Goal: Transaction & Acquisition: Purchase product/service

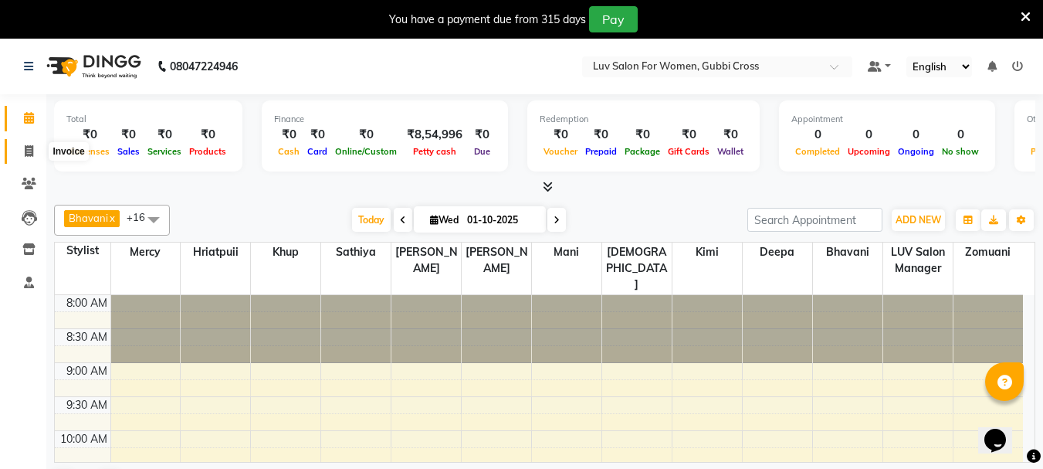
click at [32, 146] on icon at bounding box center [29, 151] width 8 height 12
select select "7221"
select select "service"
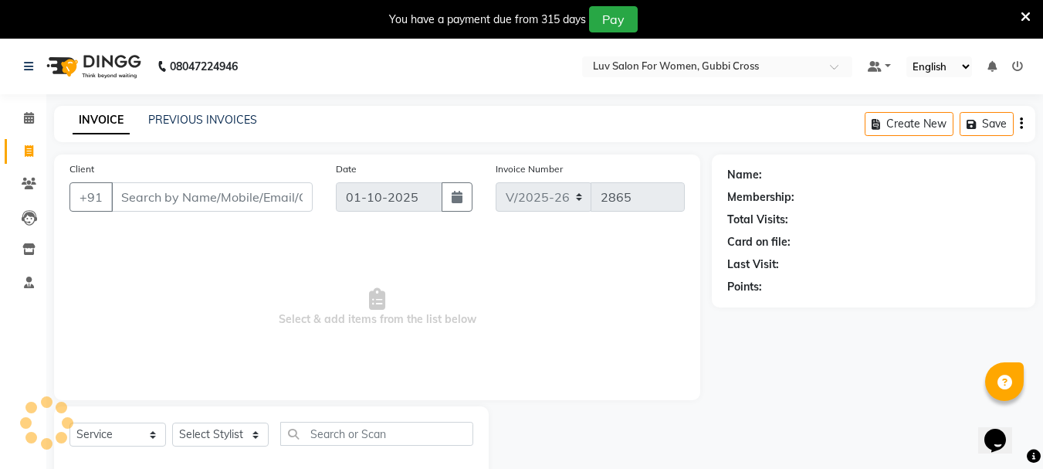
click at [183, 198] on input "Client" at bounding box center [212, 196] width 202 height 29
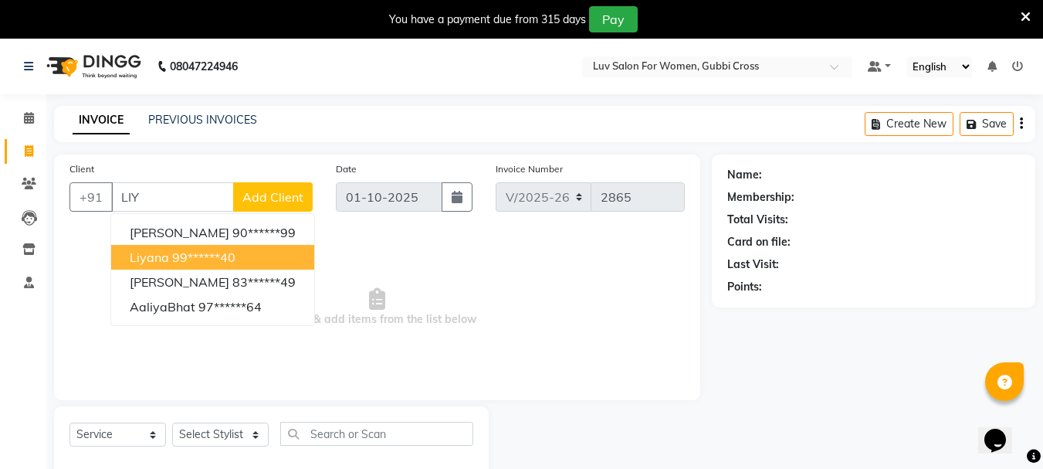
click at [156, 259] on span "Liyana" at bounding box center [149, 256] width 39 height 15
type input "99******40"
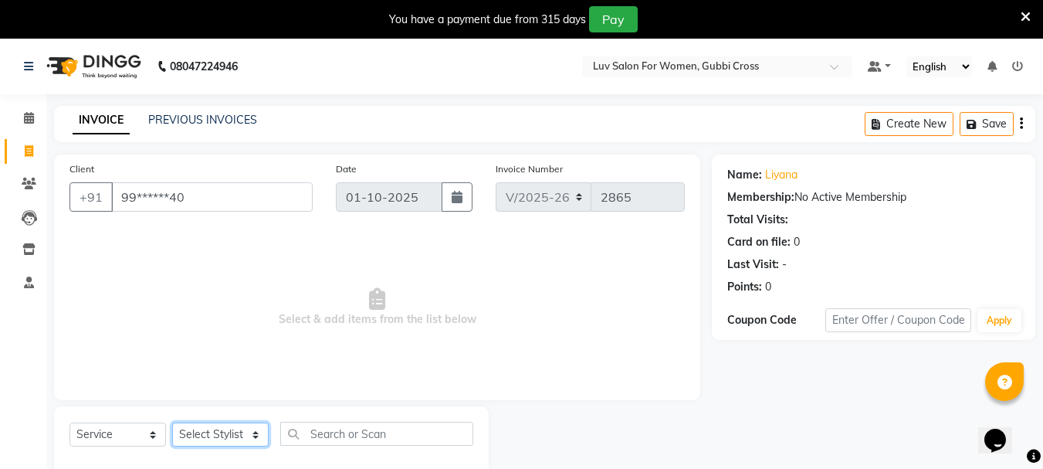
click at [213, 439] on select "Select Stylist [PERSON_NAME] Buati [PERSON_NAME] Hriatpuii [PERSON_NAME] Kimi L…" at bounding box center [220, 434] width 97 height 24
select select "64250"
click at [172, 422] on select "Select Stylist [PERSON_NAME] Buati [PERSON_NAME] Hriatpuii [PERSON_NAME] Kimi L…" at bounding box center [220, 434] width 97 height 24
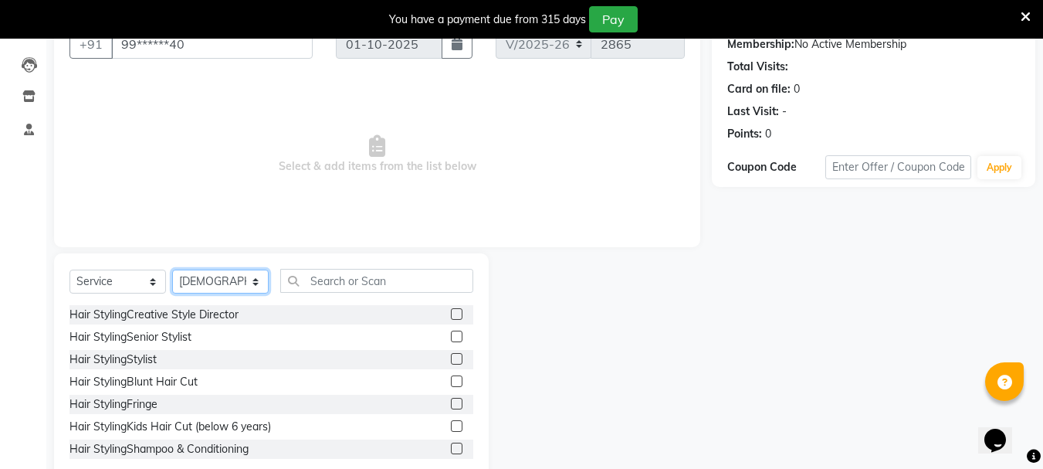
scroll to position [154, 0]
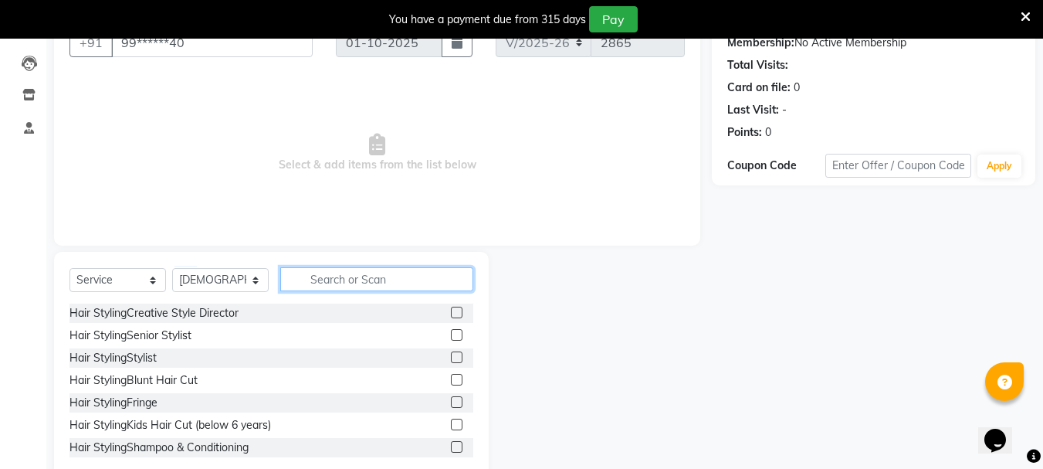
click at [368, 276] on input "text" at bounding box center [376, 279] width 193 height 24
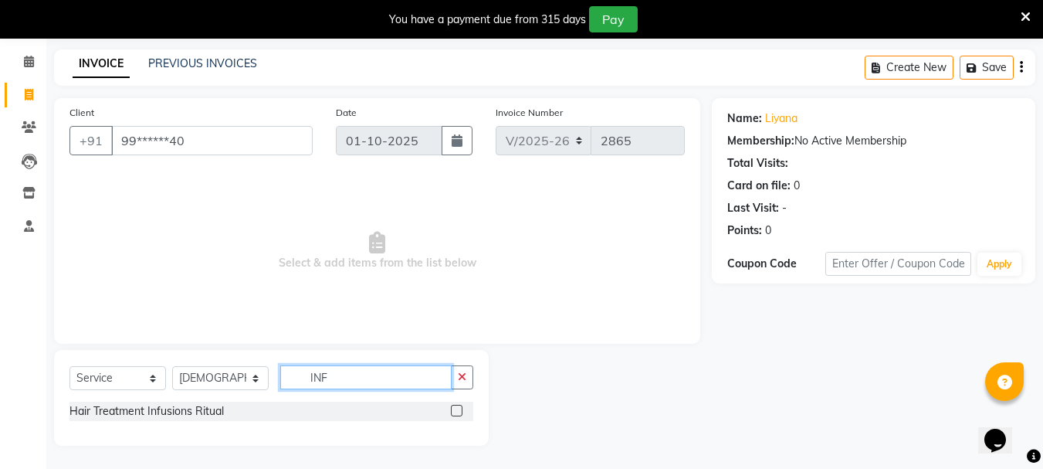
scroll to position [56, 0]
type input "INF"
click at [456, 409] on label at bounding box center [457, 411] width 12 height 12
click at [456, 409] on input "checkbox" at bounding box center [456, 411] width 10 height 10
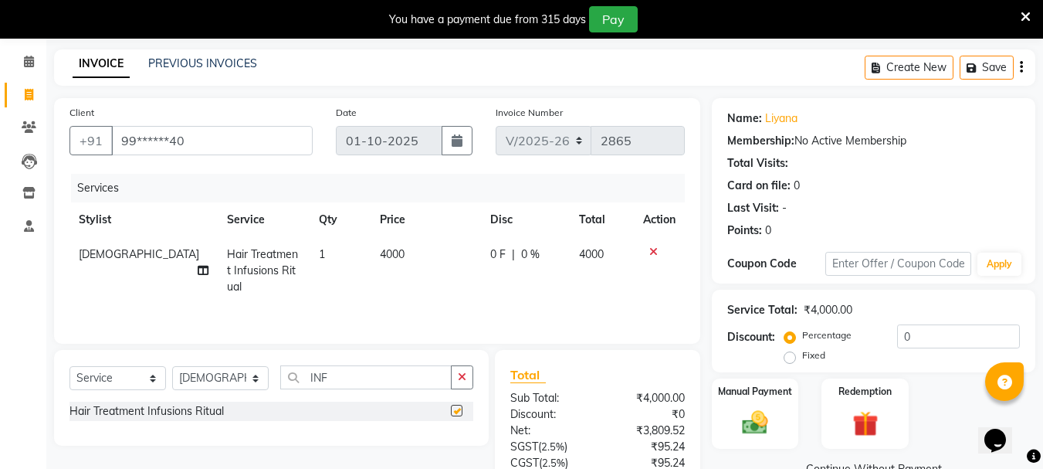
checkbox input "false"
click at [440, 290] on div "Services Stylist Service Qty Price Disc Total Action Zovi Hair Treatment Infusi…" at bounding box center [378, 251] width 616 height 154
click at [536, 260] on div "0 F | 0 %" at bounding box center [525, 254] width 70 height 16
select select "64250"
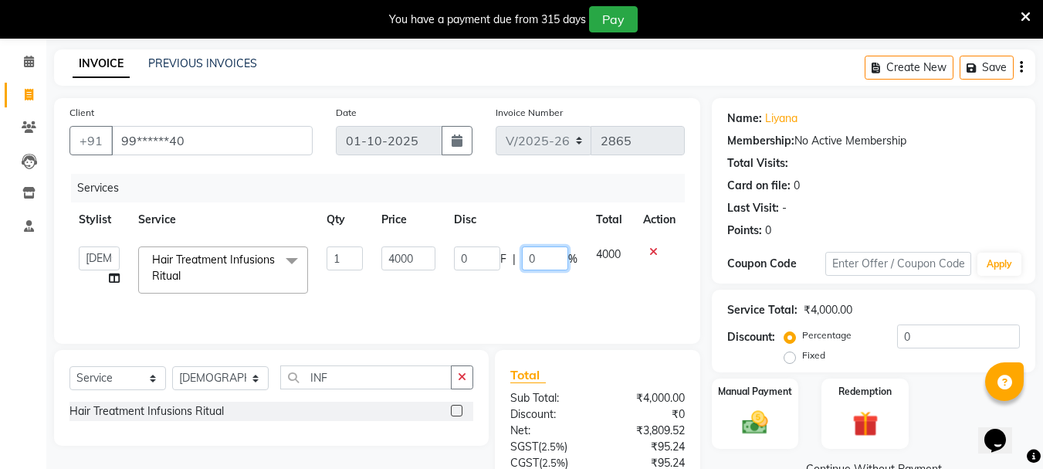
click at [565, 262] on input "0" at bounding box center [545, 258] width 46 height 24
type input "30"
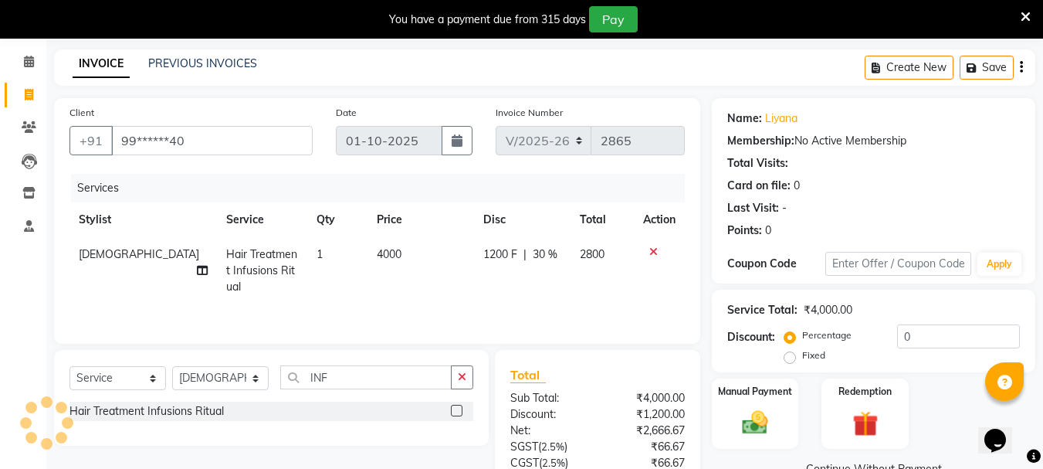
click at [463, 293] on div "Services Stylist Service Qty Price Disc Total Action Zovi Hair Treatment Infusi…" at bounding box center [378, 251] width 616 height 154
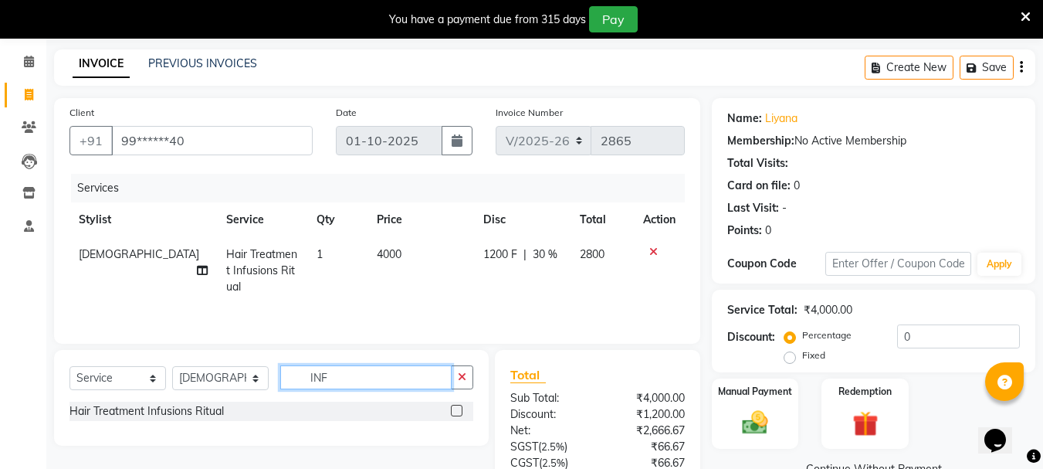
click at [336, 374] on input "INF" at bounding box center [365, 377] width 171 height 24
type input "I"
type input "FOO"
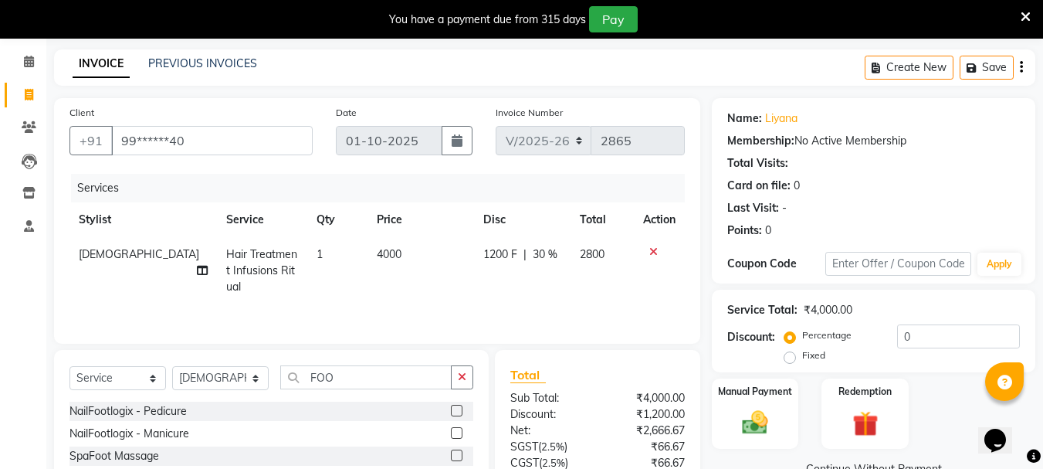
click at [453, 455] on label at bounding box center [457, 455] width 12 height 12
click at [453, 455] on input "checkbox" at bounding box center [456, 456] width 10 height 10
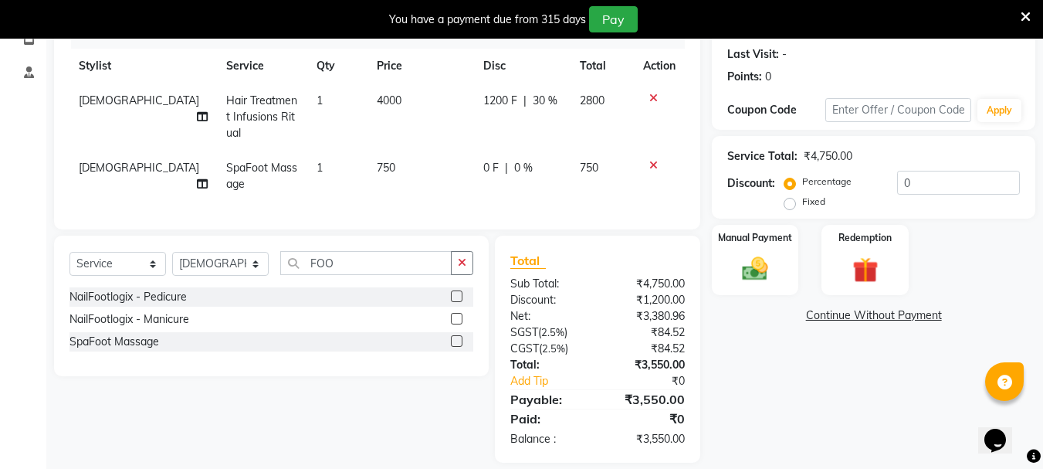
scroll to position [211, 0]
click at [453, 338] on label at bounding box center [457, 340] width 12 height 12
click at [453, 338] on input "checkbox" at bounding box center [456, 341] width 10 height 10
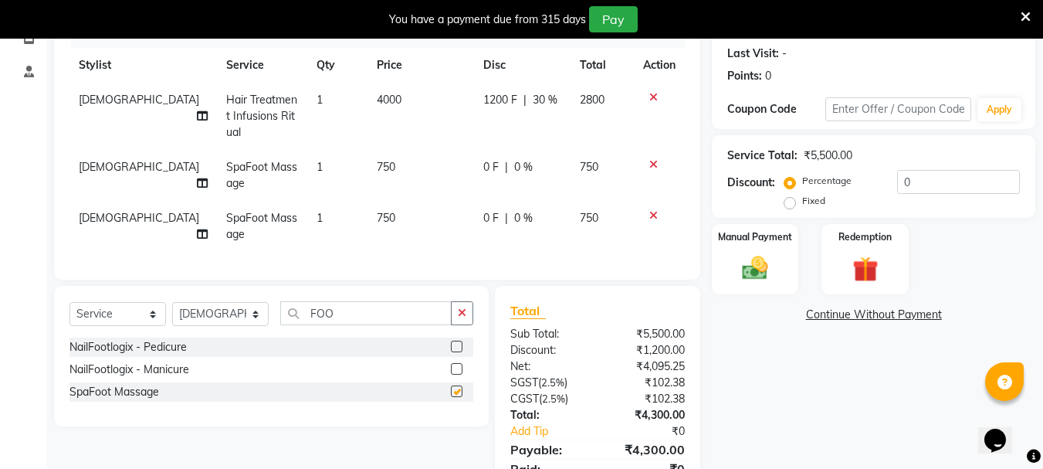
checkbox input "false"
click at [232, 312] on select "Select Stylist [PERSON_NAME] Buati [PERSON_NAME] Hriatpuii [PERSON_NAME] Kimi L…" at bounding box center [220, 314] width 97 height 24
select select "64240"
click at [172, 302] on select "Select Stylist [PERSON_NAME] Buati [PERSON_NAME] Hriatpuii [PERSON_NAME] Kimi L…" at bounding box center [220, 314] width 97 height 24
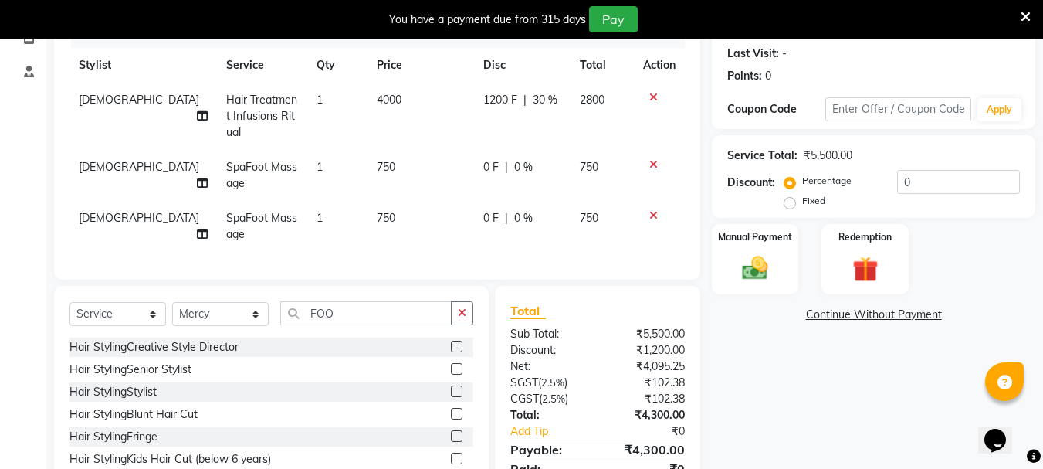
click at [451, 385] on label at bounding box center [457, 391] width 12 height 12
click at [451, 387] on input "checkbox" at bounding box center [456, 392] width 10 height 10
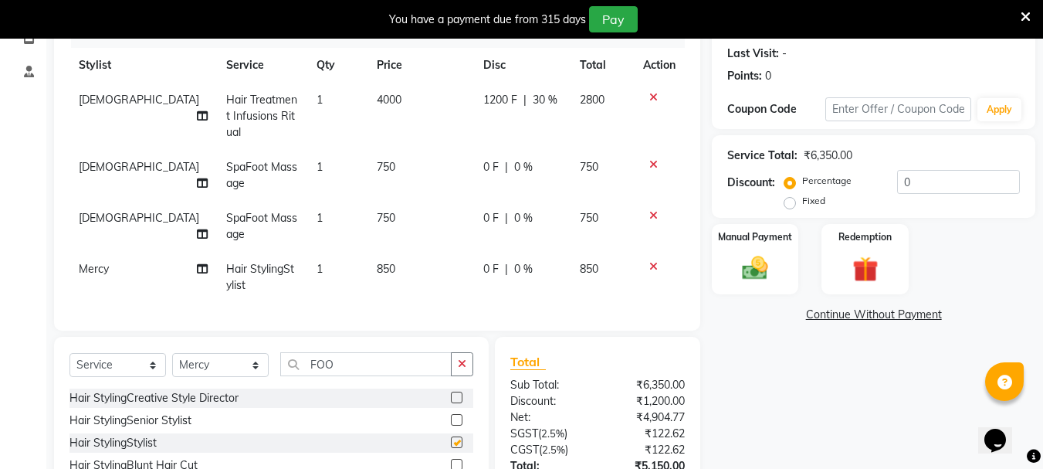
checkbox input "false"
click at [368, 281] on td "850" at bounding box center [421, 277] width 107 height 51
select select "64240"
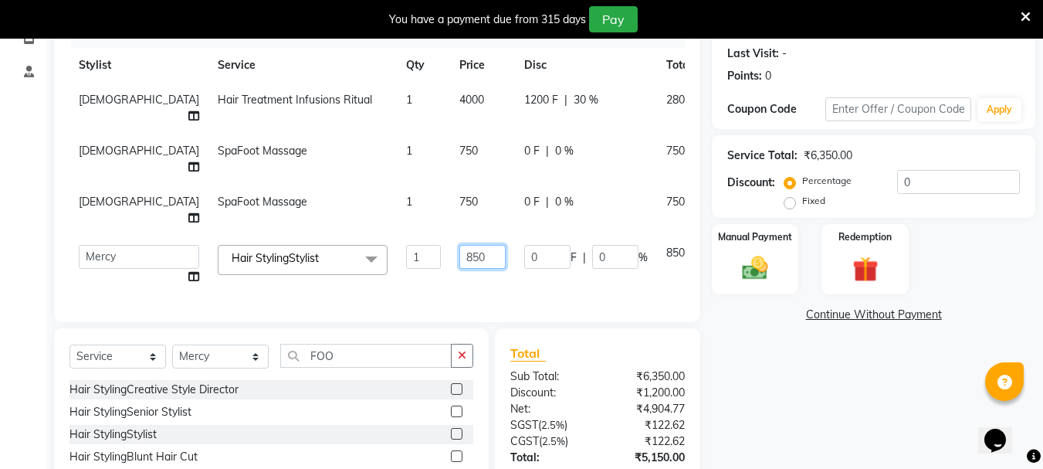
click at [460, 245] on input "850" at bounding box center [483, 257] width 46 height 24
type input "8"
type input "500"
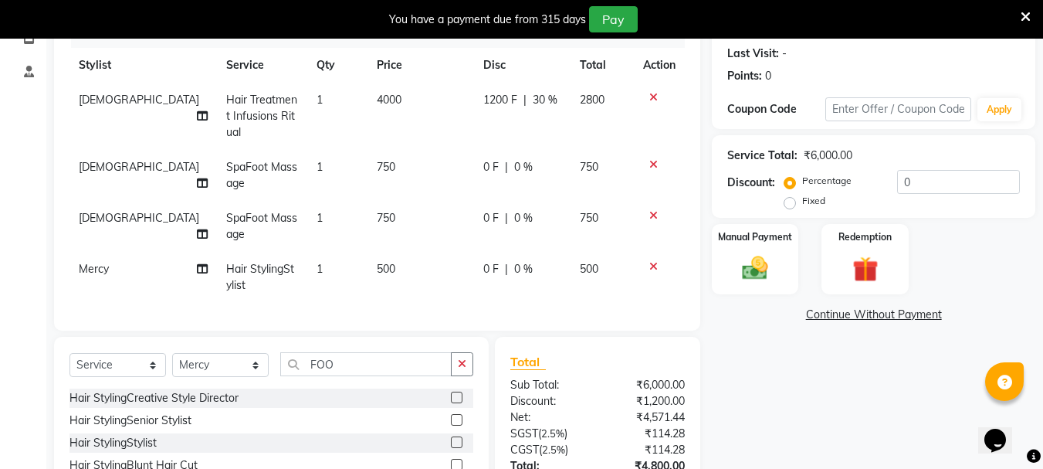
click at [403, 247] on div "Services Stylist Service Qty Price Disc Total Action Zovi Hair Treatment Infusi…" at bounding box center [378, 167] width 616 height 296
click at [506, 172] on td "0 F | 0 %" at bounding box center [522, 175] width 97 height 51
select select "64250"
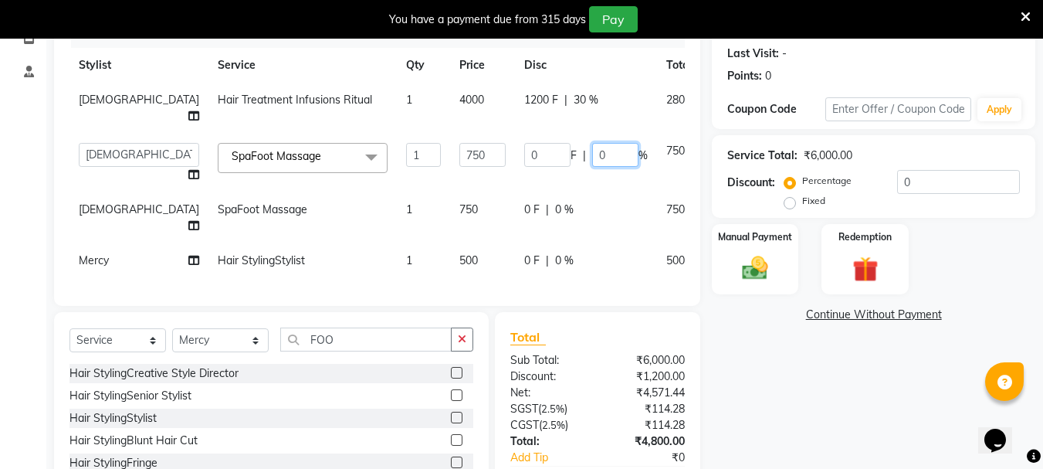
click at [592, 143] on input "0" at bounding box center [615, 155] width 46 height 24
type input "20"
click at [548, 183] on tbody "Zovi Hair Treatment Infusions Ritual 1 4000 1200 F | 30 % 2800 [PERSON_NAME] Bu…" at bounding box center [412, 180] width 684 height 195
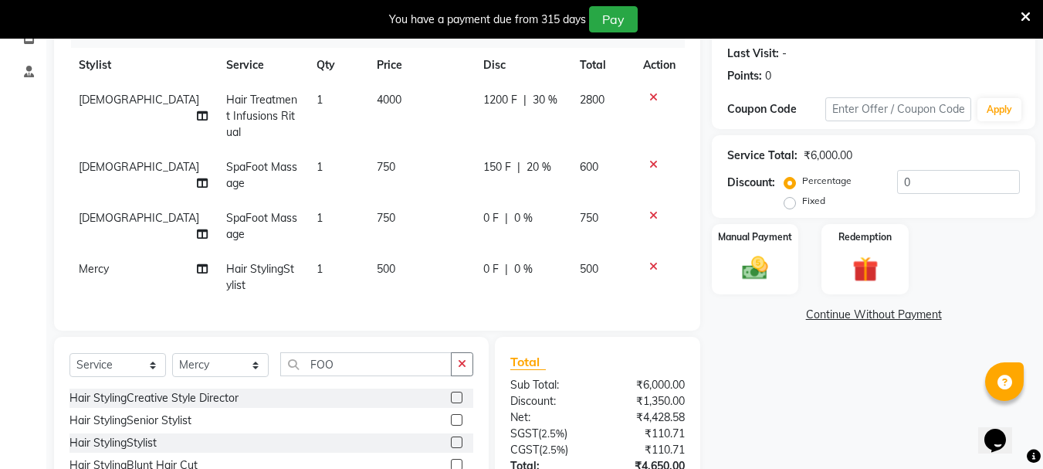
click at [546, 210] on div "0 F | 0 %" at bounding box center [522, 218] width 78 height 16
select select "64250"
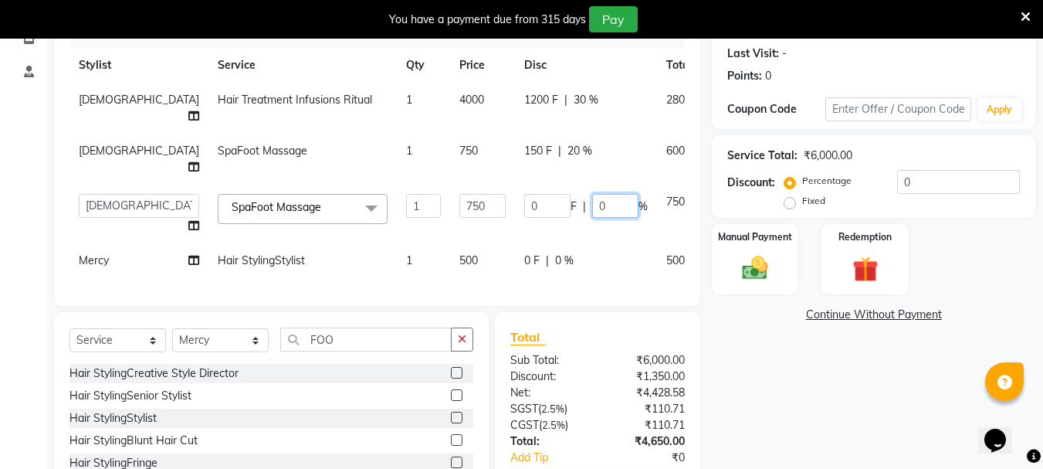
click at [592, 194] on input "0" at bounding box center [615, 206] width 46 height 24
click at [796, 363] on div "Name: Liyana Membership: No Active Membership Total Visits: Card on file: 0 Las…" at bounding box center [879, 242] width 335 height 596
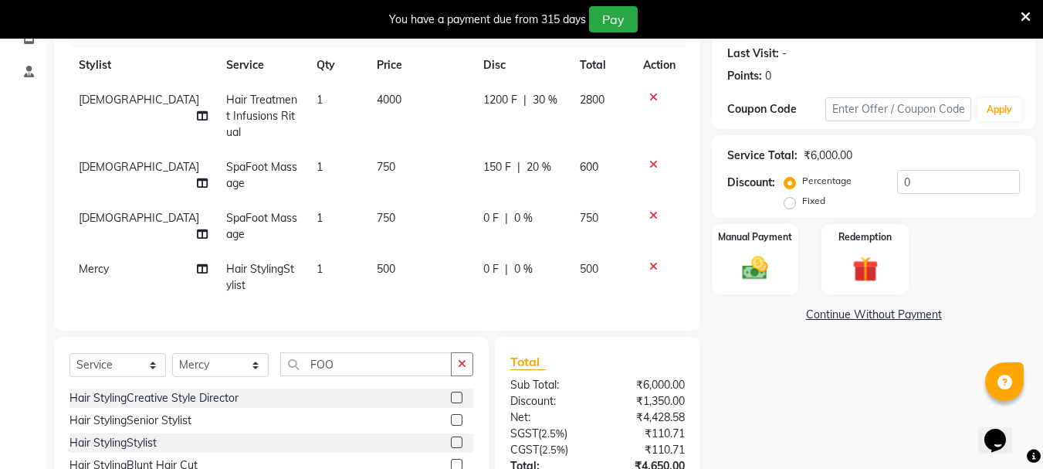
click at [768, 370] on div "Name: Liyana Membership: No Active Membership Total Visits: Card on file: 0 Las…" at bounding box center [879, 254] width 335 height 621
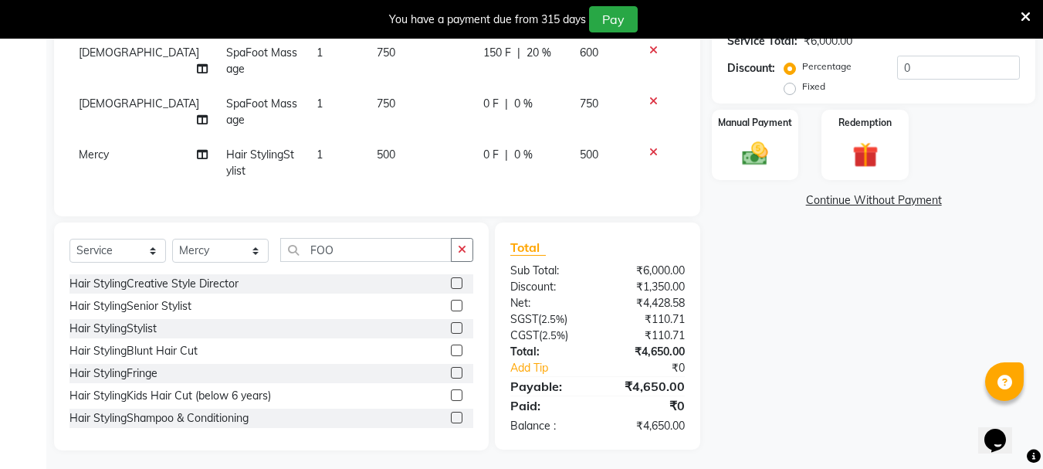
scroll to position [171, 0]
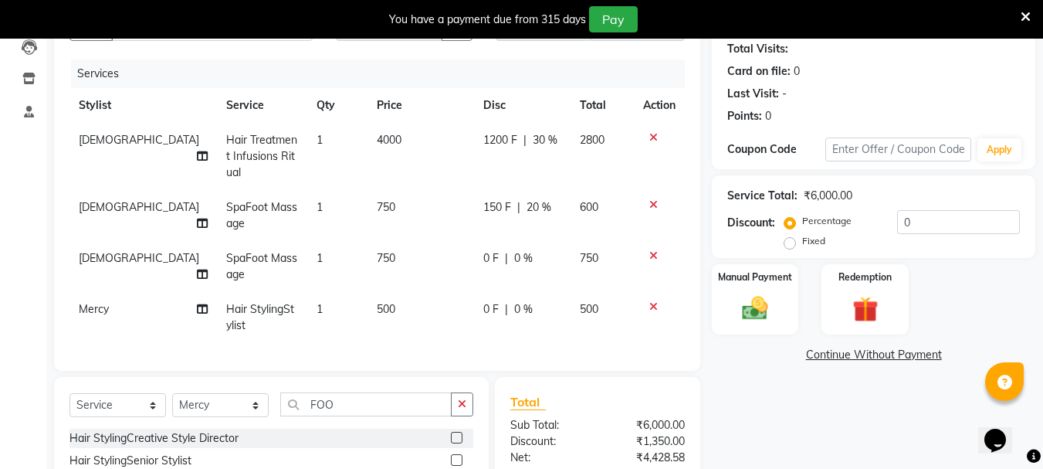
click at [539, 250] on div "0 F | 0 %" at bounding box center [522, 258] width 78 height 16
select select "64250"
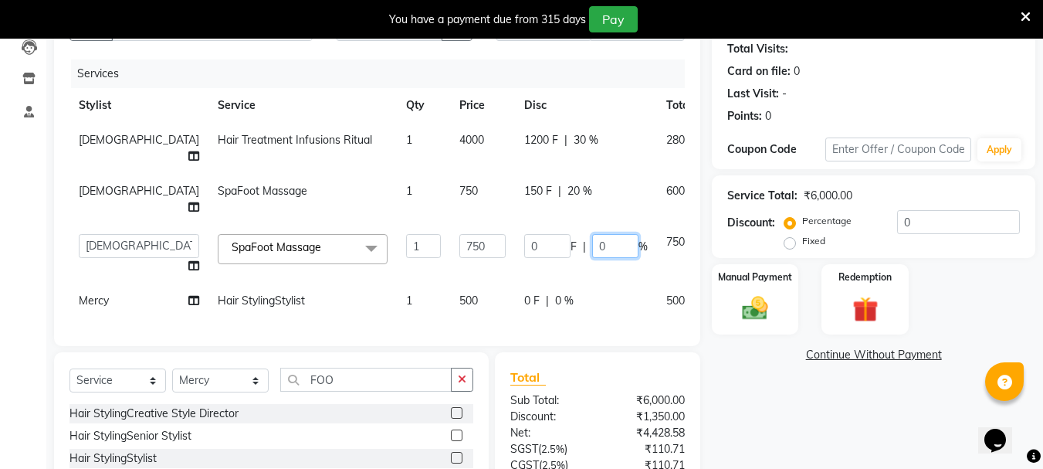
click at [592, 234] on input "0" at bounding box center [615, 246] width 46 height 24
type input "20"
click at [546, 266] on tbody "Zovi Hair Treatment Infusions Ritual 1 4000 1200 F | 30 % 2800 Zovi SpaFoot Mas…" at bounding box center [412, 220] width 684 height 195
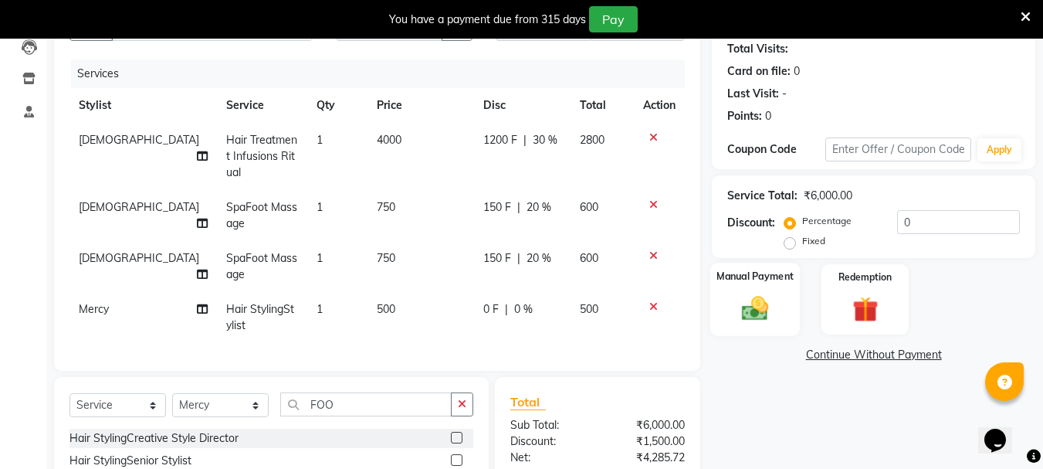
click at [742, 305] on img at bounding box center [755, 308] width 43 height 31
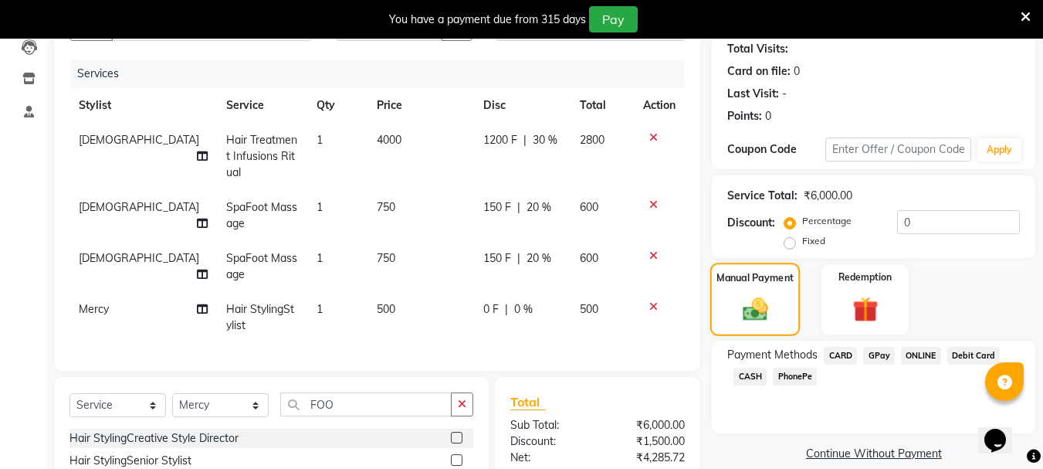
click at [753, 313] on img at bounding box center [755, 308] width 41 height 29
click at [831, 356] on span "CARD" at bounding box center [840, 356] width 33 height 18
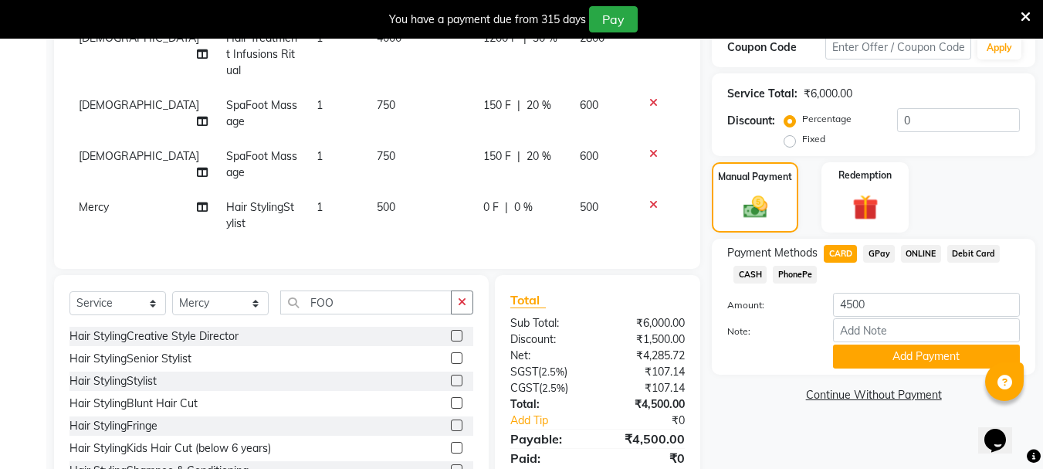
scroll to position [325, 0]
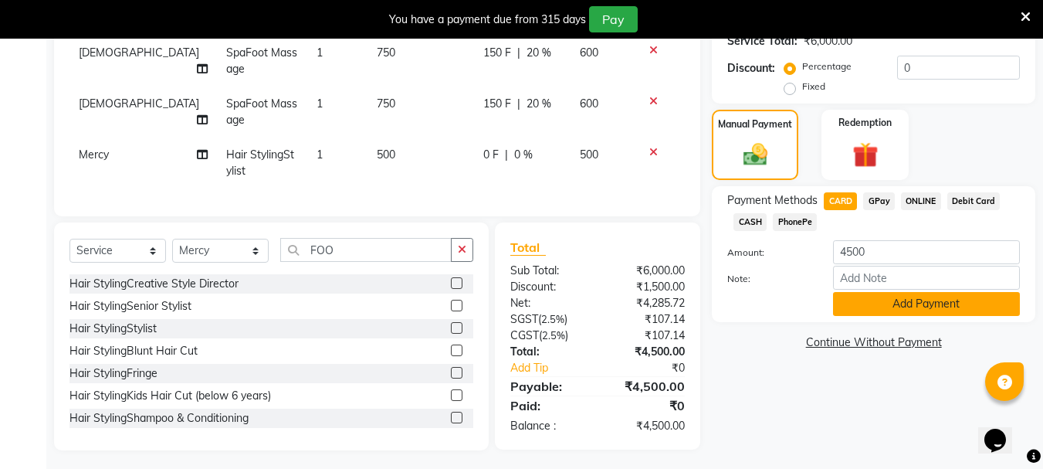
click at [921, 307] on button "Add Payment" at bounding box center [926, 304] width 187 height 24
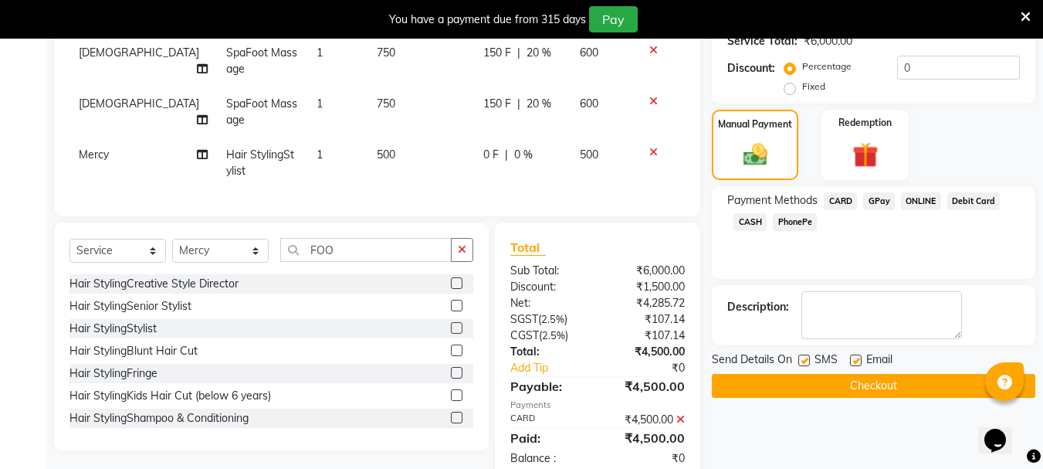
click at [877, 389] on button "Checkout" at bounding box center [874, 386] width 324 height 24
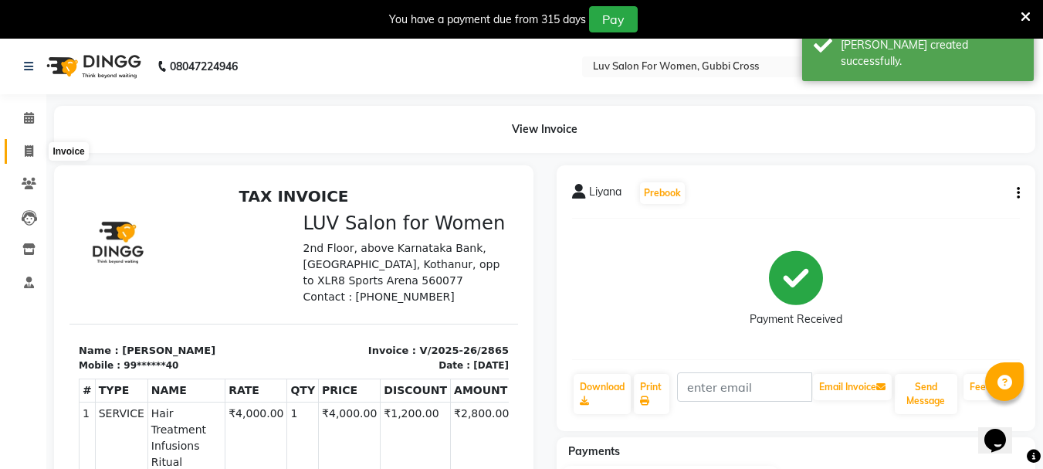
click at [30, 154] on icon at bounding box center [29, 151] width 8 height 12
select select "service"
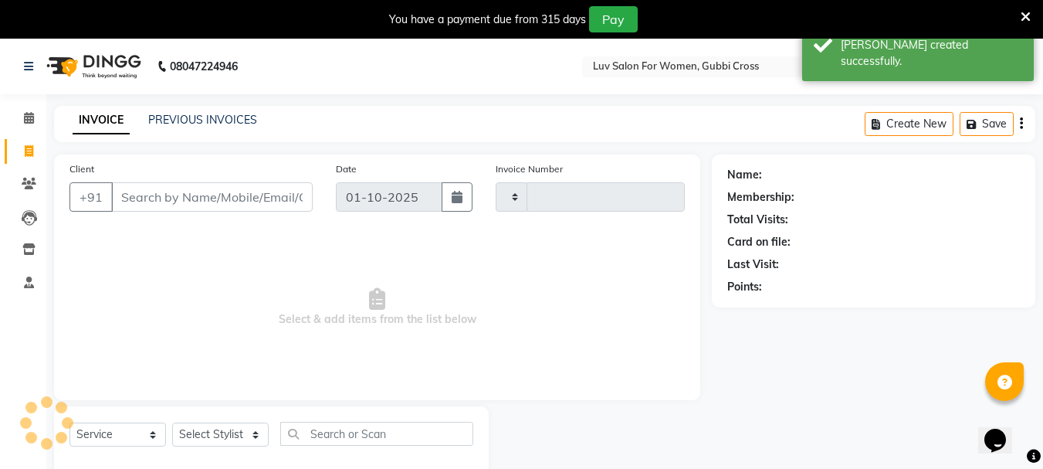
type input "2866"
select select "7221"
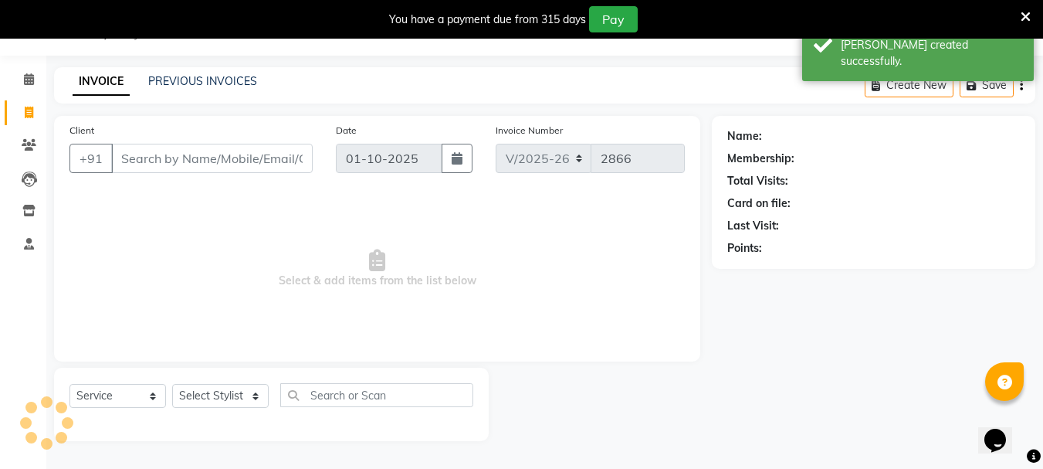
click at [204, 162] on input "Client" at bounding box center [212, 158] width 202 height 29
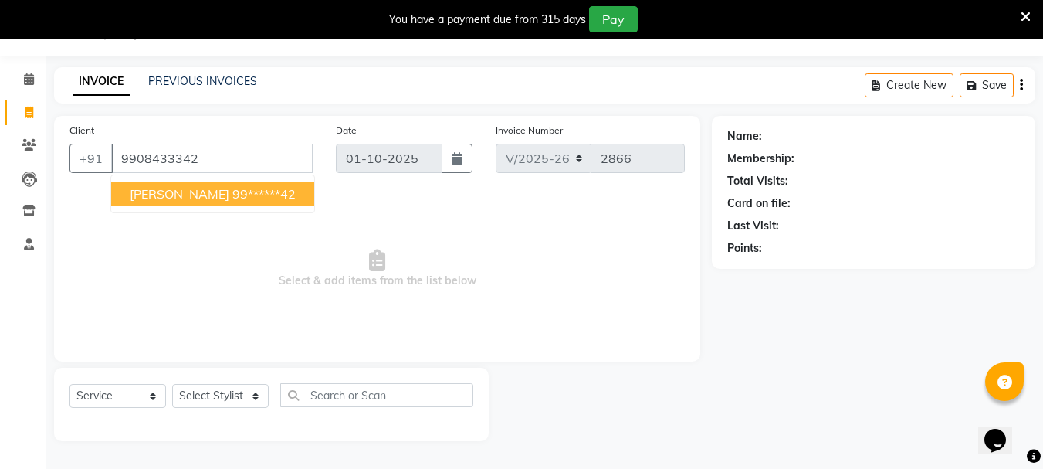
type input "9908433342"
select select "1: Object"
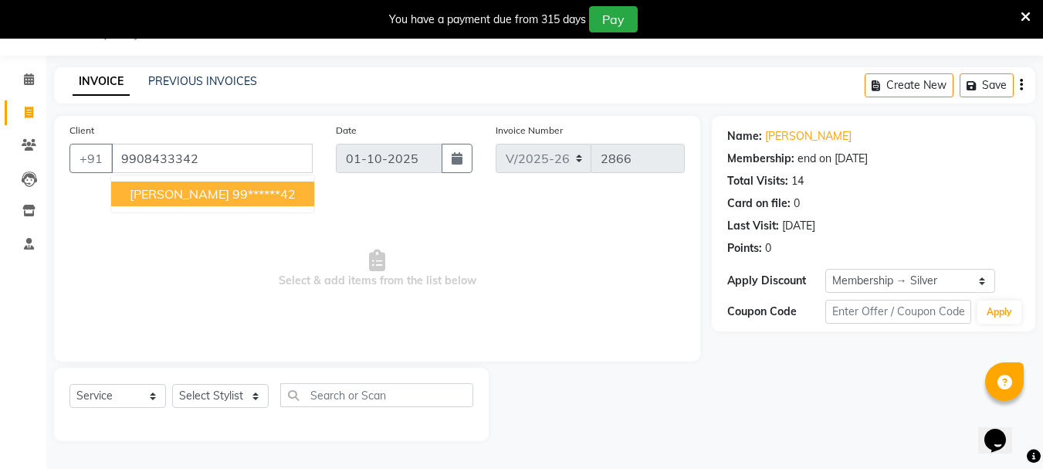
click at [168, 198] on span "[PERSON_NAME]" at bounding box center [180, 193] width 100 height 15
type input "99******42"
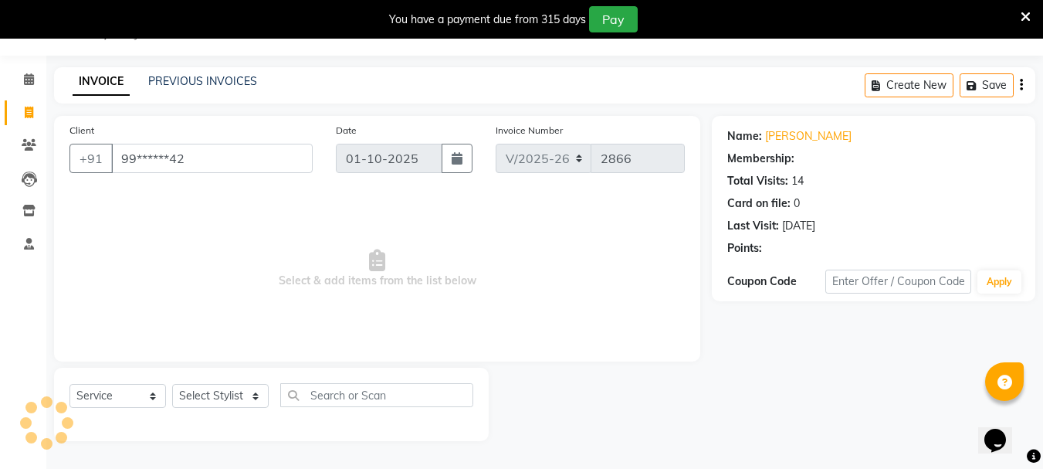
select select "1: Object"
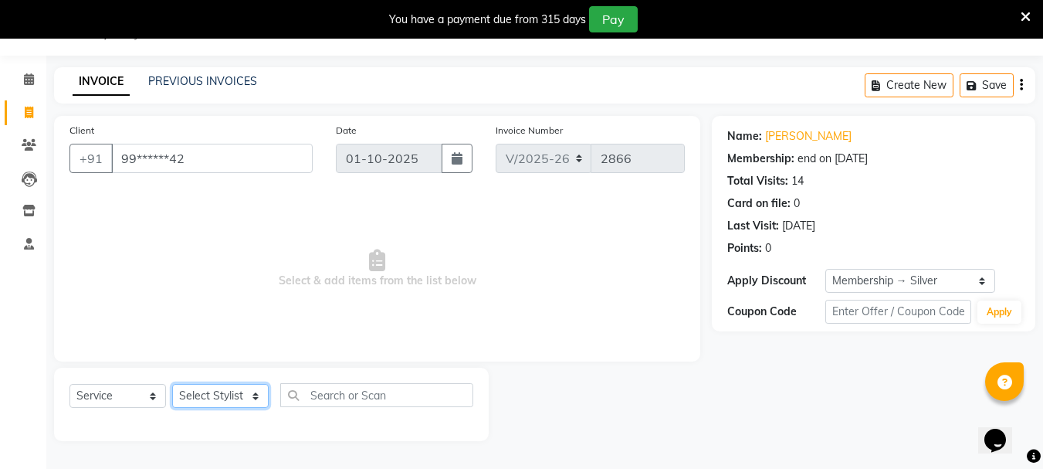
click at [191, 399] on select "Select Stylist [PERSON_NAME] Buati [PERSON_NAME] Hriatpuii [PERSON_NAME] Kimi L…" at bounding box center [220, 396] width 97 height 24
select select "85521"
click at [172, 384] on select "Select Stylist [PERSON_NAME] Buati [PERSON_NAME] Hriatpuii [PERSON_NAME] Kimi L…" at bounding box center [220, 396] width 97 height 24
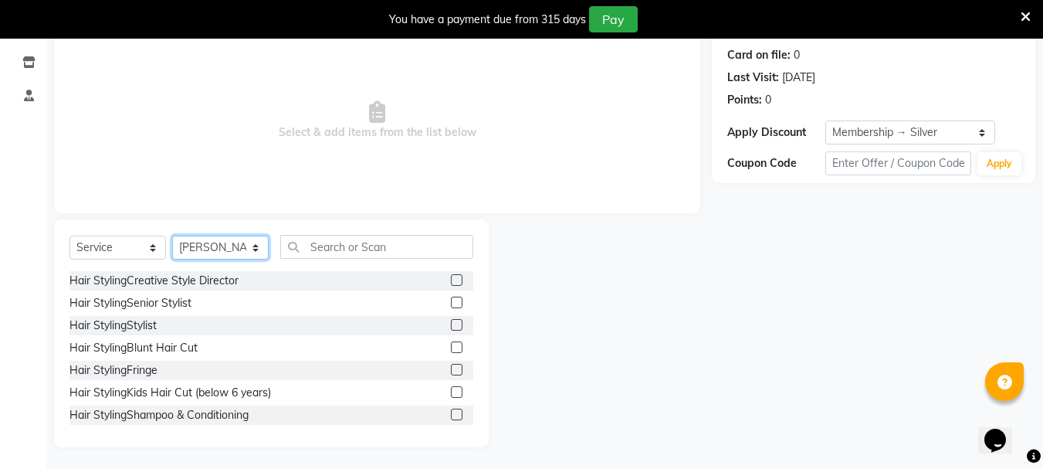
scroll to position [188, 0]
click at [451, 392] on label at bounding box center [457, 391] width 12 height 12
click at [451, 392] on input "checkbox" at bounding box center [456, 391] width 10 height 10
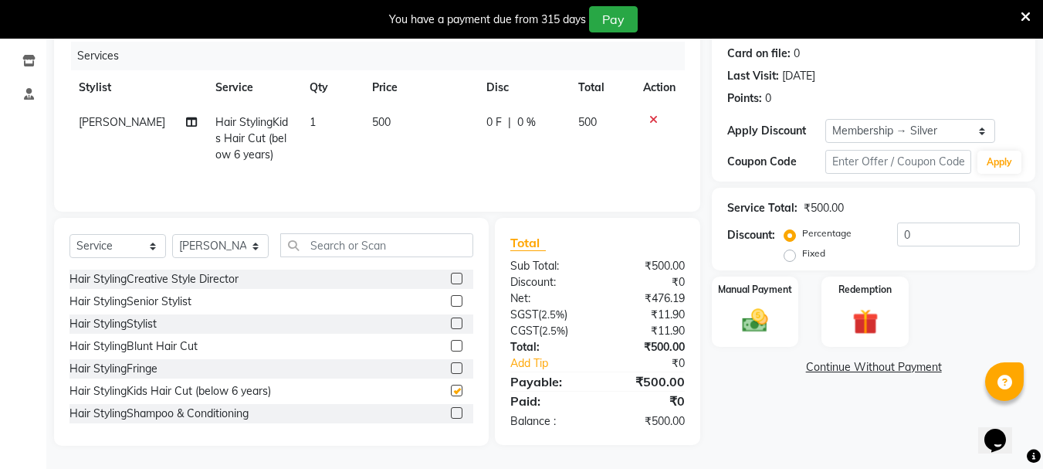
checkbox input "false"
click at [222, 249] on select "Select Stylist [PERSON_NAME] Buati [PERSON_NAME] Hriatpuii [PERSON_NAME] Kimi L…" at bounding box center [220, 246] width 97 height 24
select select "76982"
click at [172, 234] on select "Select Stylist [PERSON_NAME] Buati [PERSON_NAME] Hriatpuii [PERSON_NAME] Kimi L…" at bounding box center [220, 246] width 97 height 24
click at [451, 409] on label at bounding box center [457, 413] width 12 height 12
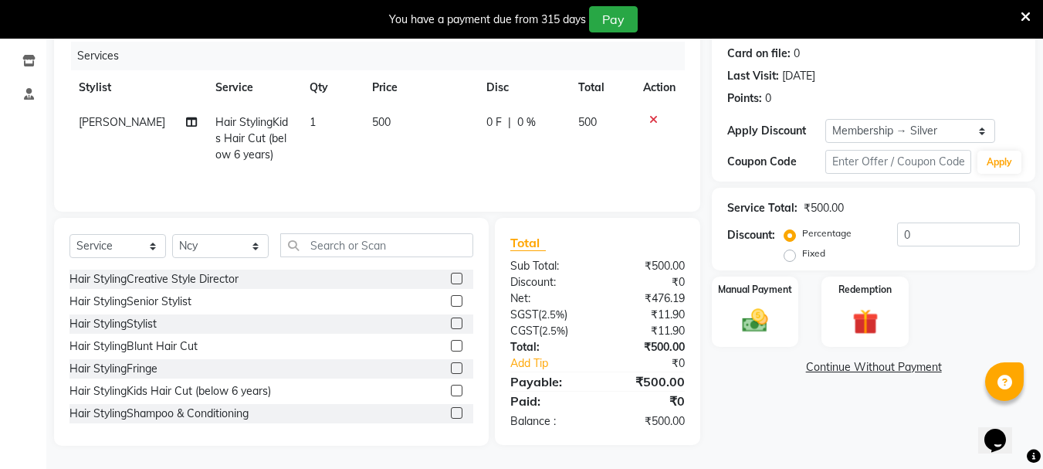
click at [451, 409] on input "checkbox" at bounding box center [456, 414] width 10 height 10
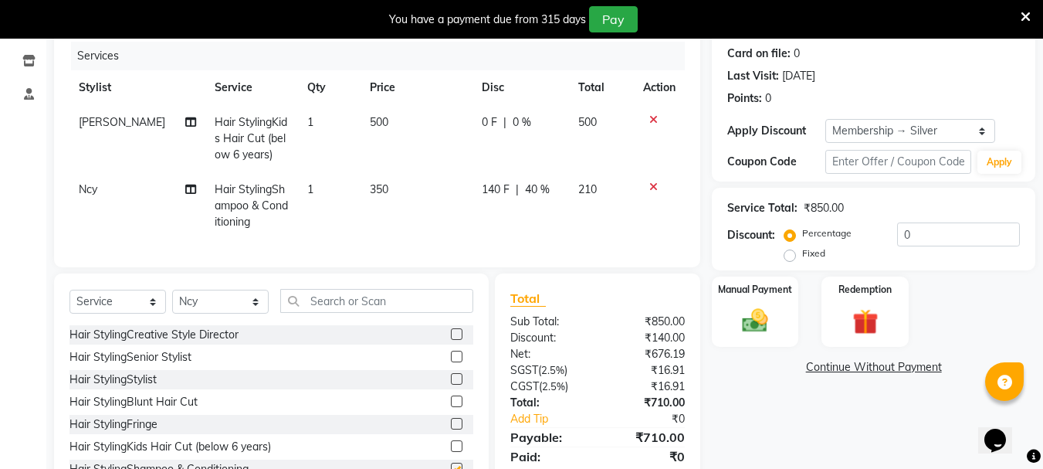
checkbox input "false"
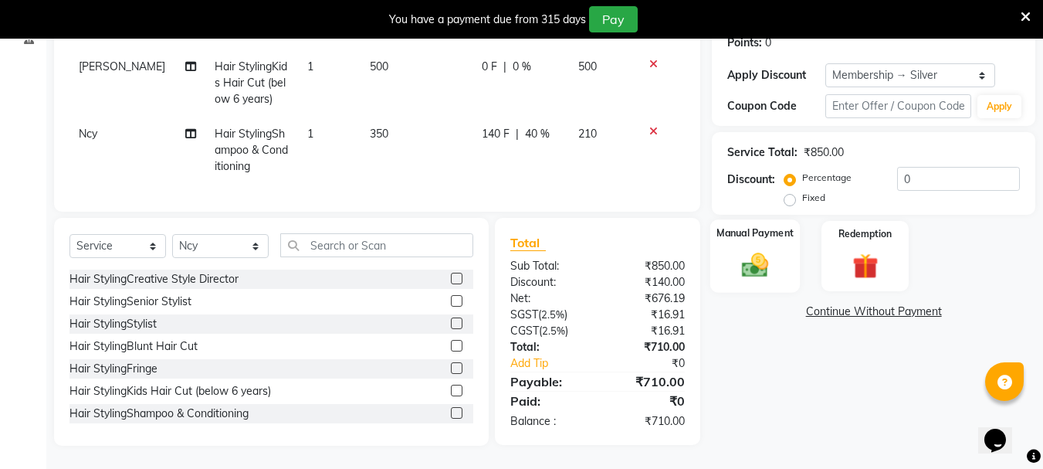
click at [755, 249] on img at bounding box center [755, 264] width 43 height 31
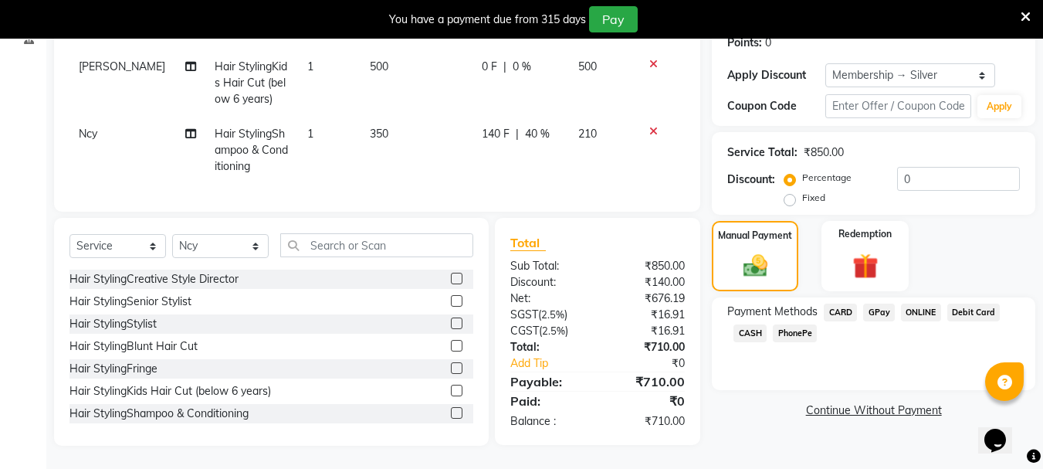
click at [843, 304] on span "CARD" at bounding box center [840, 313] width 33 height 18
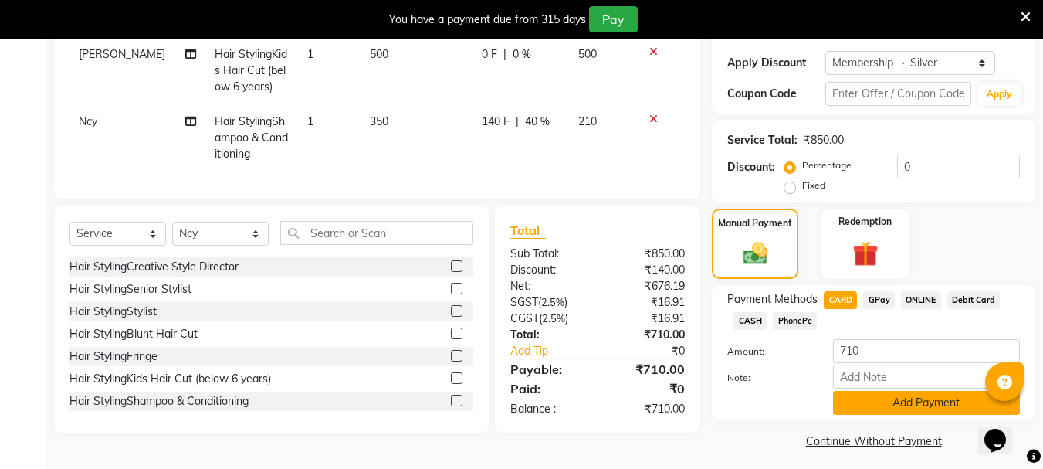
scroll to position [263, 0]
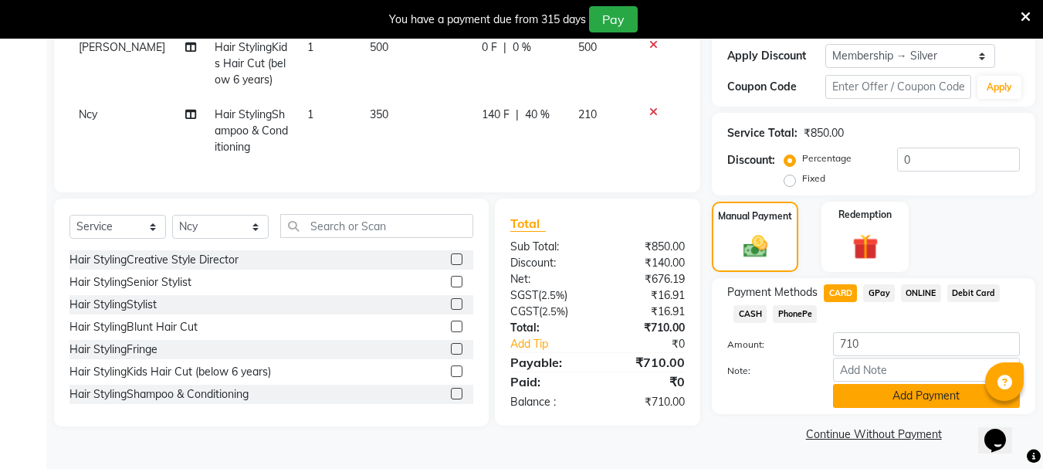
click at [892, 399] on button "Add Payment" at bounding box center [926, 396] width 187 height 24
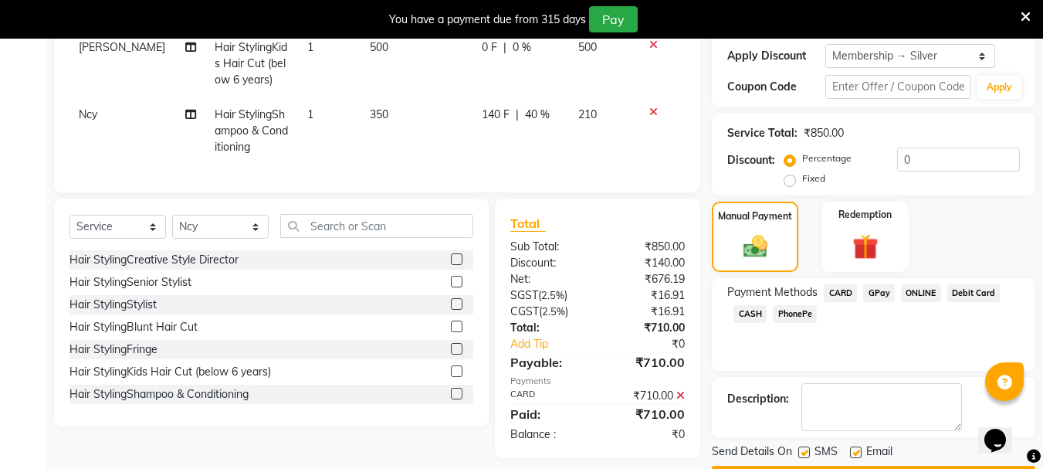
scroll to position [307, 0]
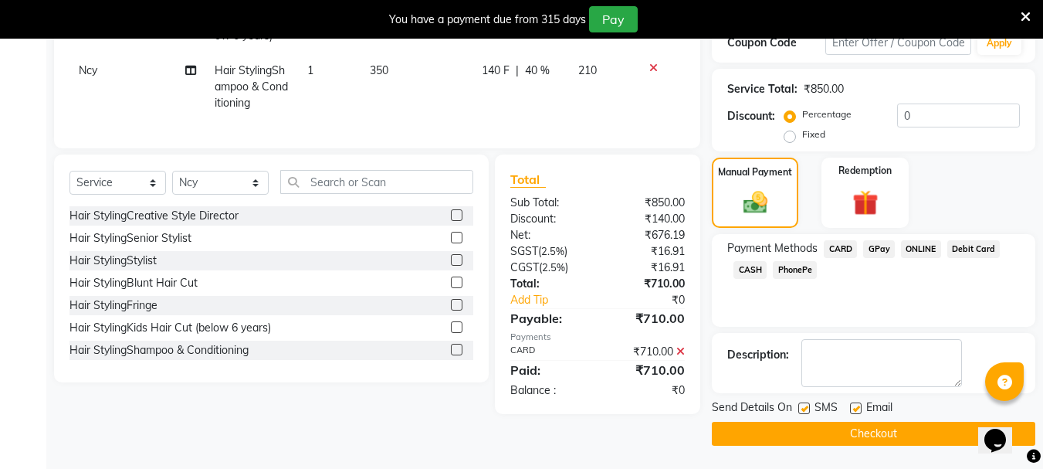
click at [853, 430] on button "Checkout" at bounding box center [874, 434] width 324 height 24
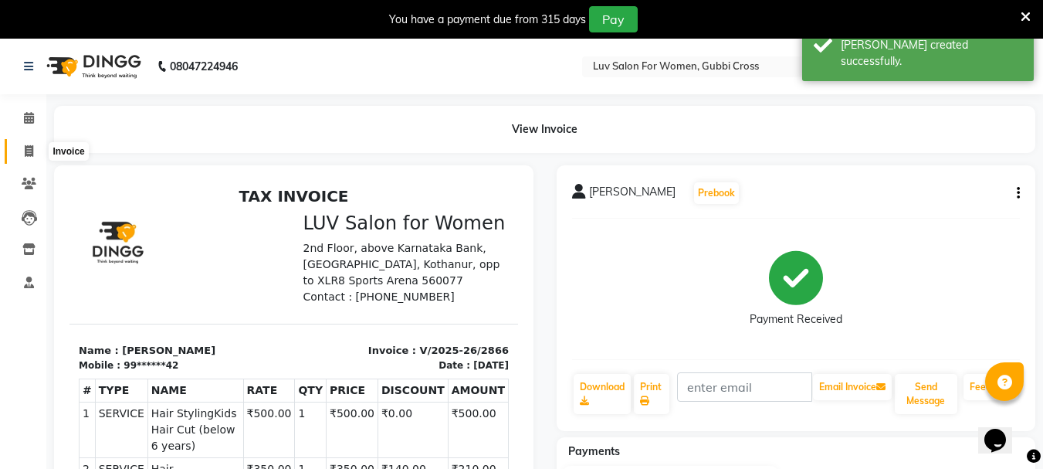
click at [28, 155] on icon at bounding box center [29, 151] width 8 height 12
select select "service"
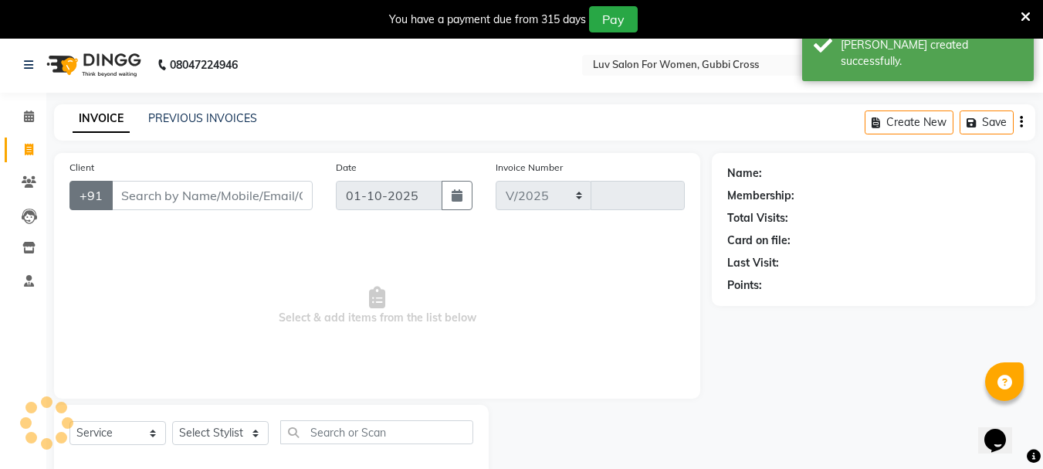
select select "7221"
type input "2867"
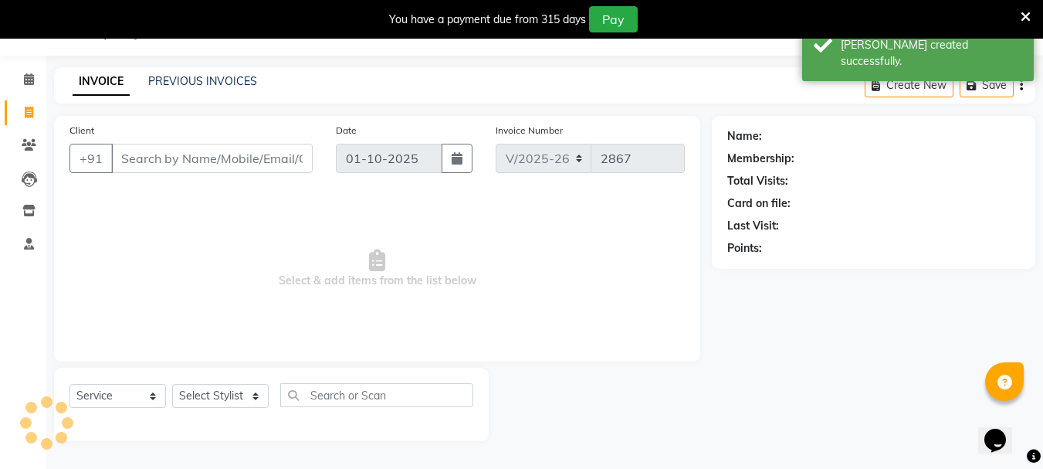
click at [151, 161] on input "Client" at bounding box center [212, 158] width 202 height 29
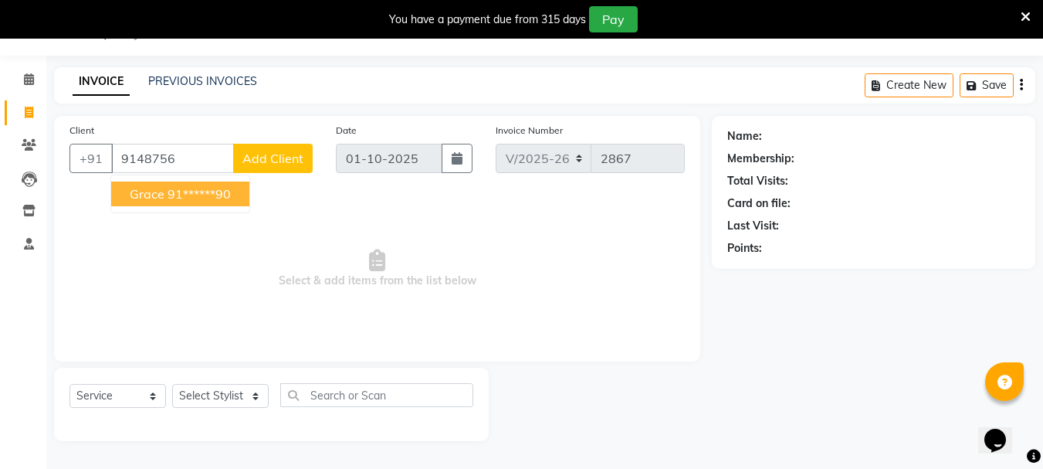
click at [128, 192] on button "Grace 91******90" at bounding box center [180, 193] width 138 height 25
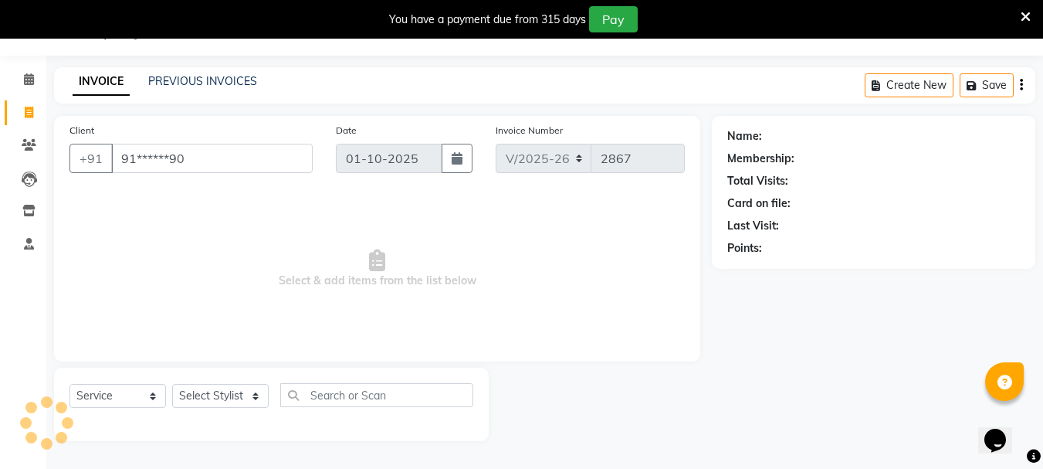
type input "91******90"
select select "1: Object"
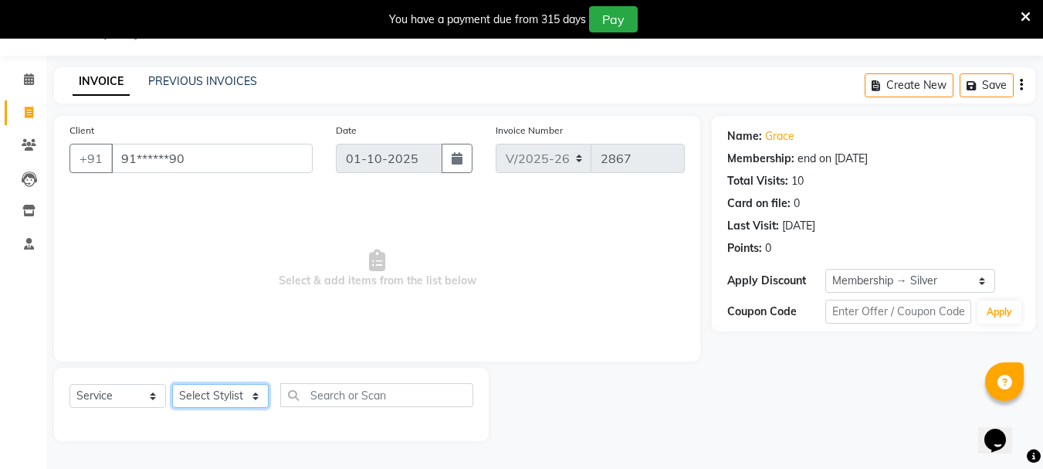
click at [211, 397] on select "Select Stylist [PERSON_NAME] Buati [PERSON_NAME] Hriatpuii [PERSON_NAME] Kimi L…" at bounding box center [220, 396] width 97 height 24
select select "76983"
click at [172, 384] on select "Select Stylist [PERSON_NAME] Buati [PERSON_NAME] Hriatpuii [PERSON_NAME] Kimi L…" at bounding box center [220, 396] width 97 height 24
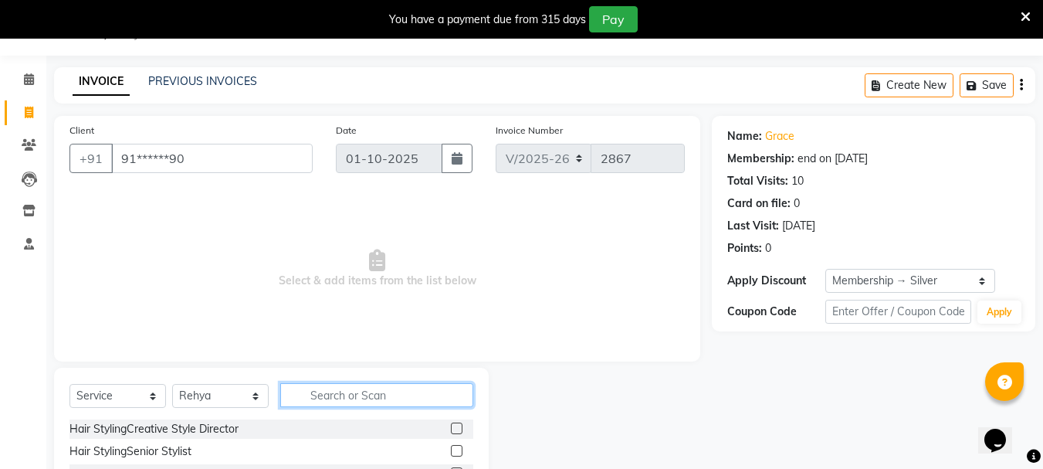
click at [333, 394] on input "text" at bounding box center [376, 395] width 193 height 24
type input "EYE"
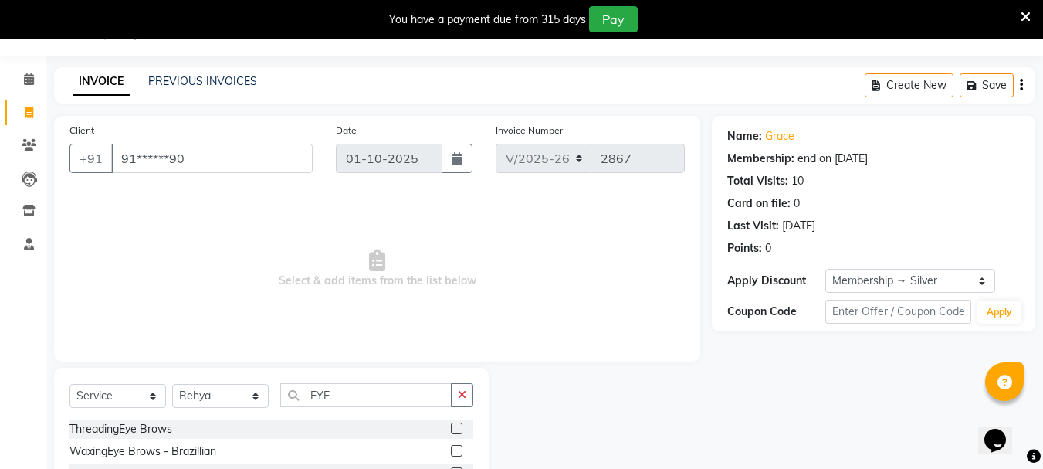
click at [453, 432] on label at bounding box center [457, 428] width 12 height 12
click at [453, 432] on input "checkbox" at bounding box center [456, 429] width 10 height 10
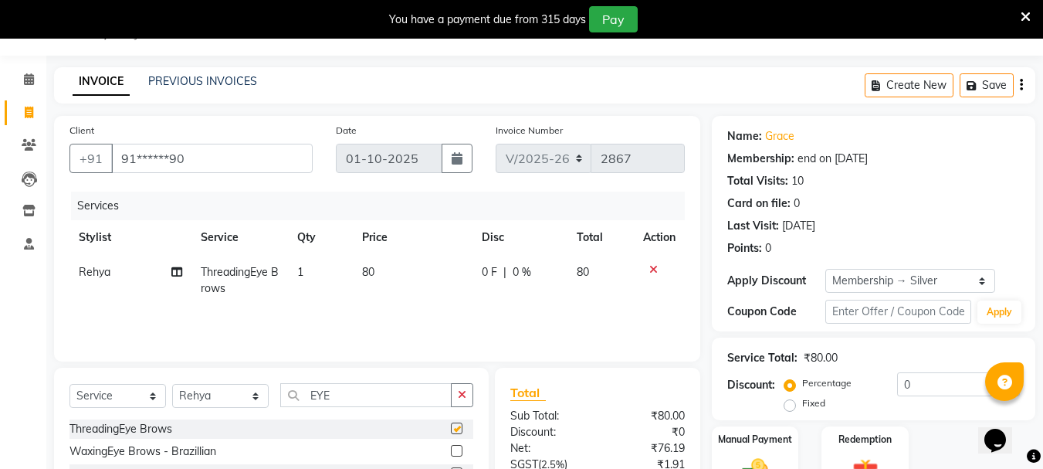
checkbox input "false"
click at [371, 398] on input "EYE" at bounding box center [365, 395] width 171 height 24
type input "E"
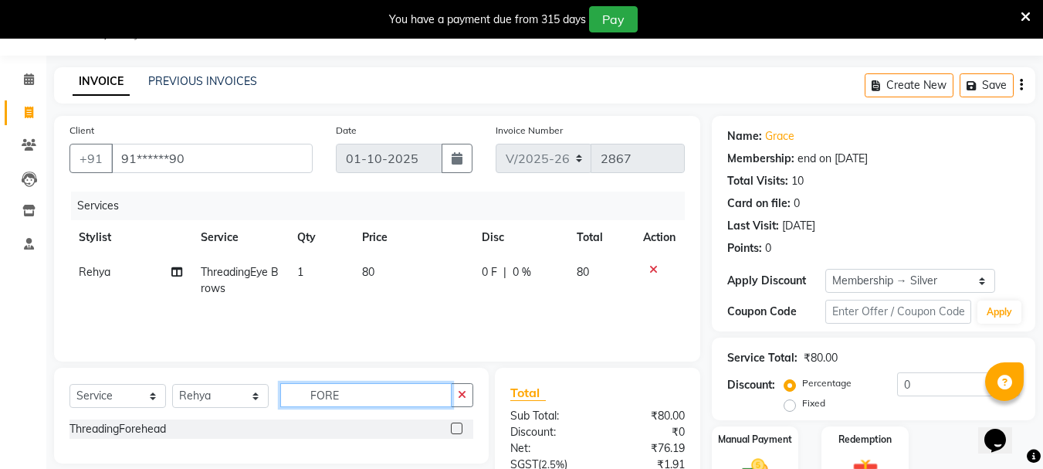
type input "FORE"
click at [457, 429] on label at bounding box center [457, 428] width 12 height 12
click at [457, 429] on input "checkbox" at bounding box center [456, 429] width 10 height 10
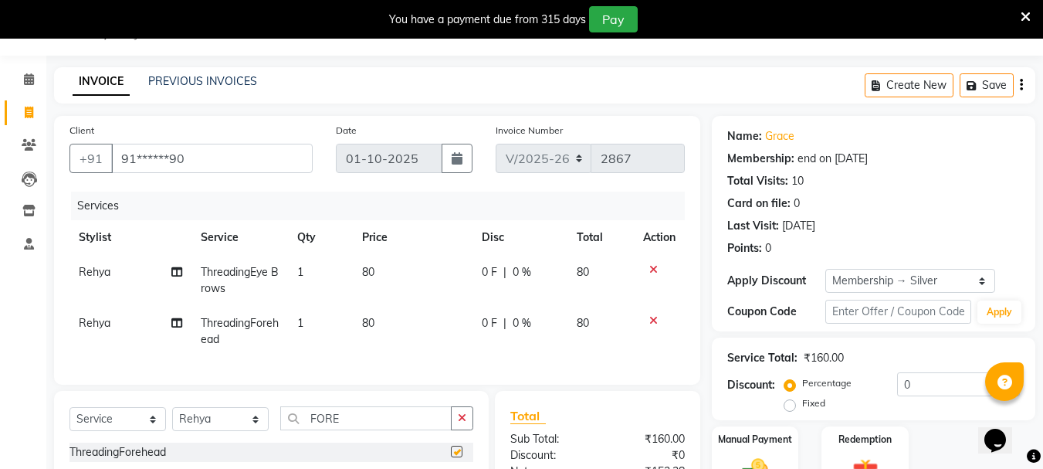
checkbox input "false"
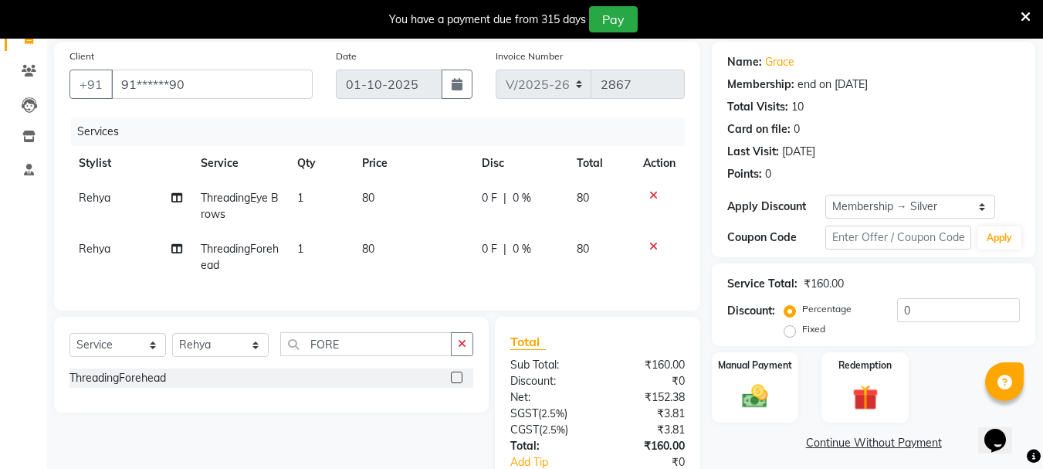
scroll to position [116, 0]
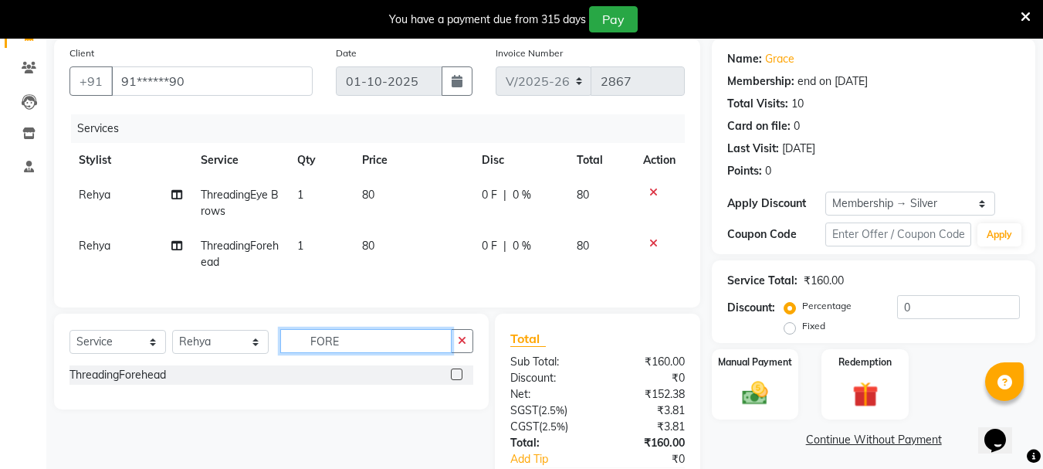
click at [395, 353] on input "FORE" at bounding box center [365, 341] width 171 height 24
type input "F"
type input "UPP"
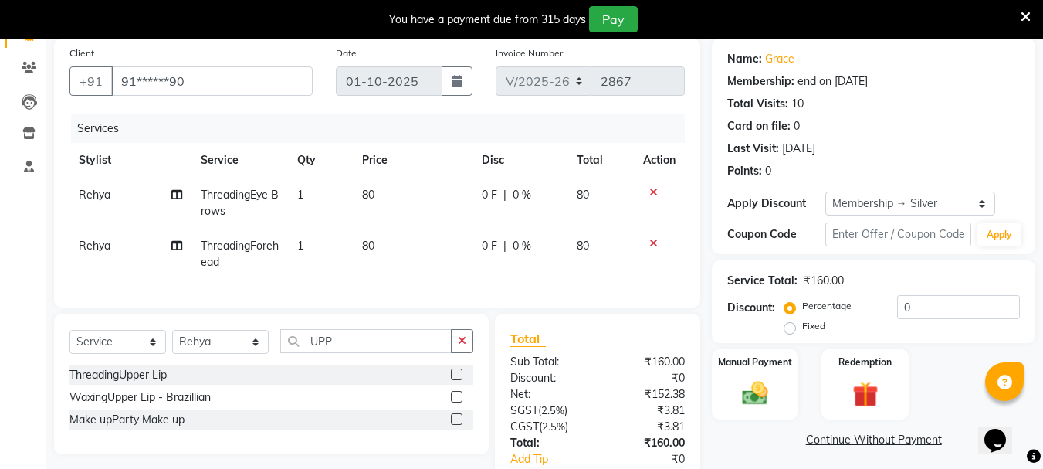
click at [456, 380] on label at bounding box center [457, 374] width 12 height 12
click at [456, 380] on input "checkbox" at bounding box center [456, 375] width 10 height 10
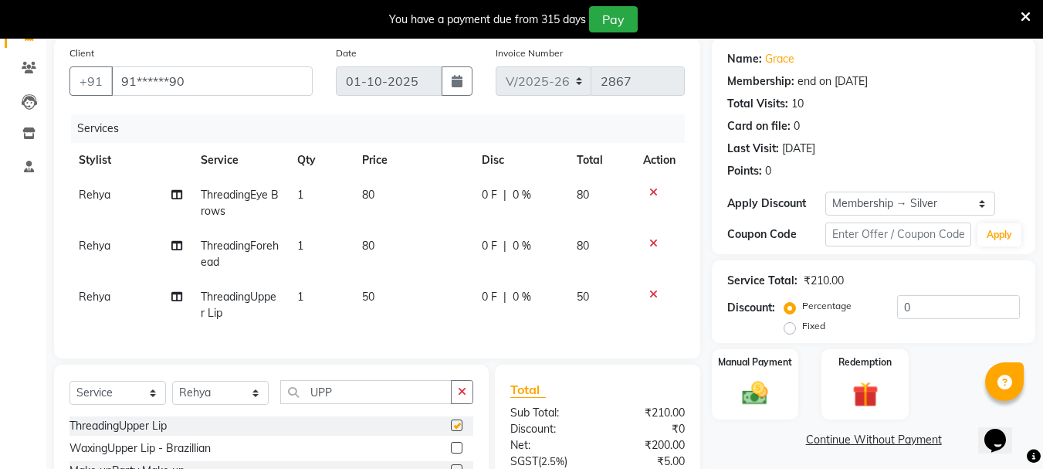
checkbox input "false"
click at [368, 395] on input "UPP" at bounding box center [365, 392] width 171 height 24
type input "U"
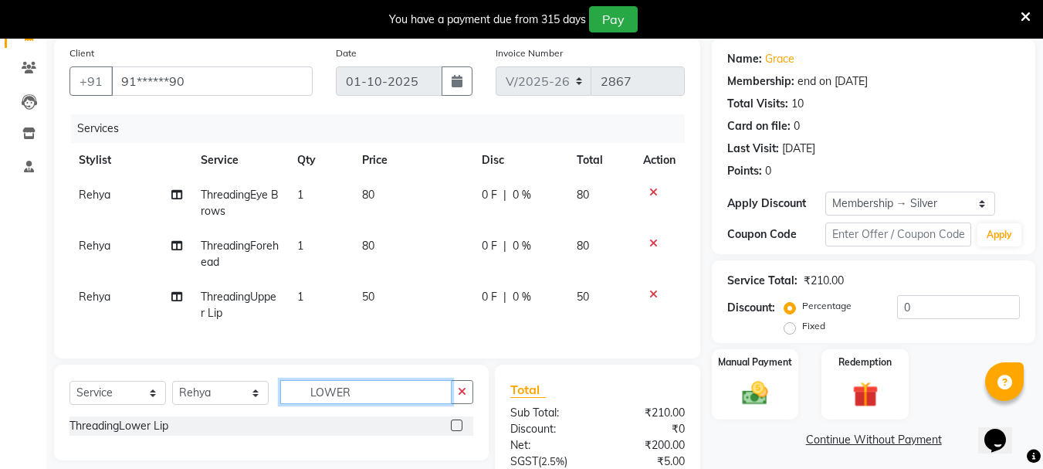
type input "LOWER"
click at [454, 431] on label at bounding box center [457, 425] width 12 height 12
click at [454, 431] on input "checkbox" at bounding box center [456, 426] width 10 height 10
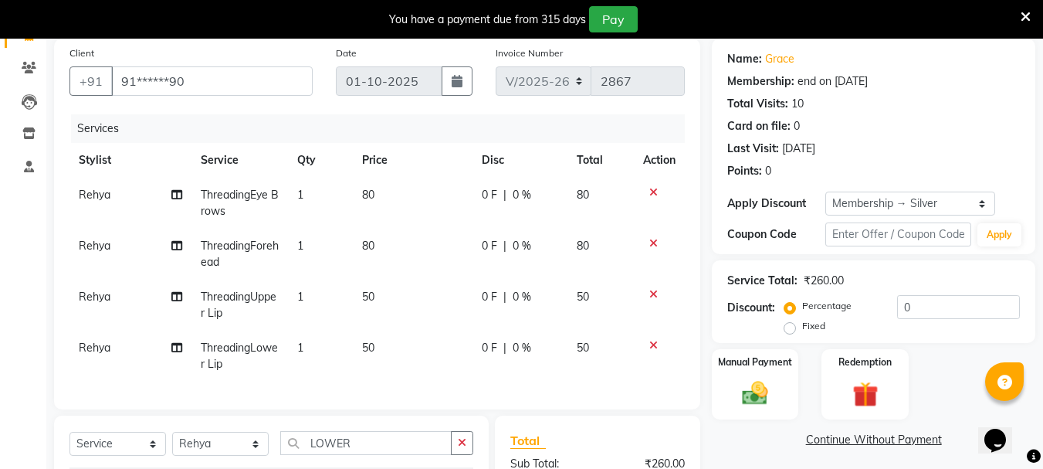
checkbox input "false"
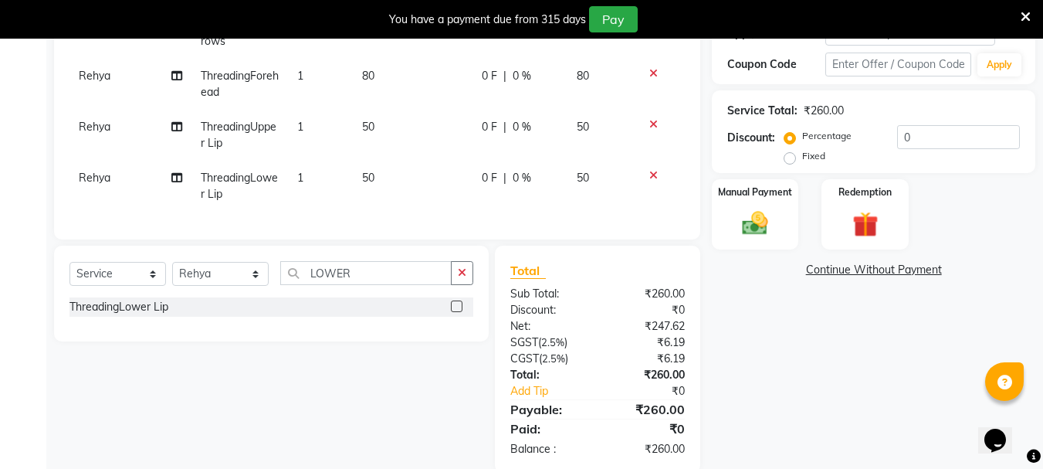
scroll to position [324, 0]
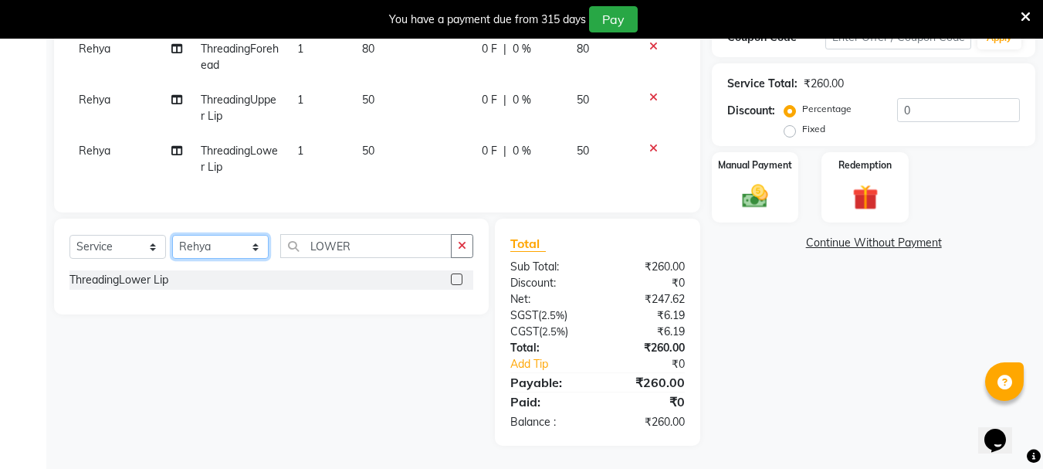
click at [215, 249] on select "Select Stylist [PERSON_NAME] Buati [PERSON_NAME] Hriatpuii [PERSON_NAME] Kimi L…" at bounding box center [220, 247] width 97 height 24
select select "64247"
click at [172, 235] on select "Select Stylist [PERSON_NAME] Buati [PERSON_NAME] Hriatpuii [PERSON_NAME] Kimi L…" at bounding box center [220, 247] width 97 height 24
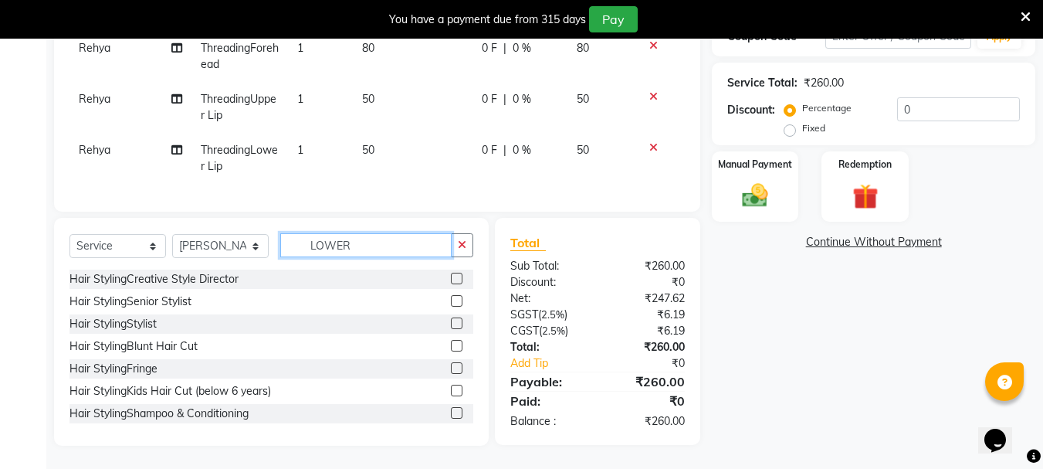
click at [358, 241] on input "LOWER" at bounding box center [365, 245] width 171 height 24
type input "L"
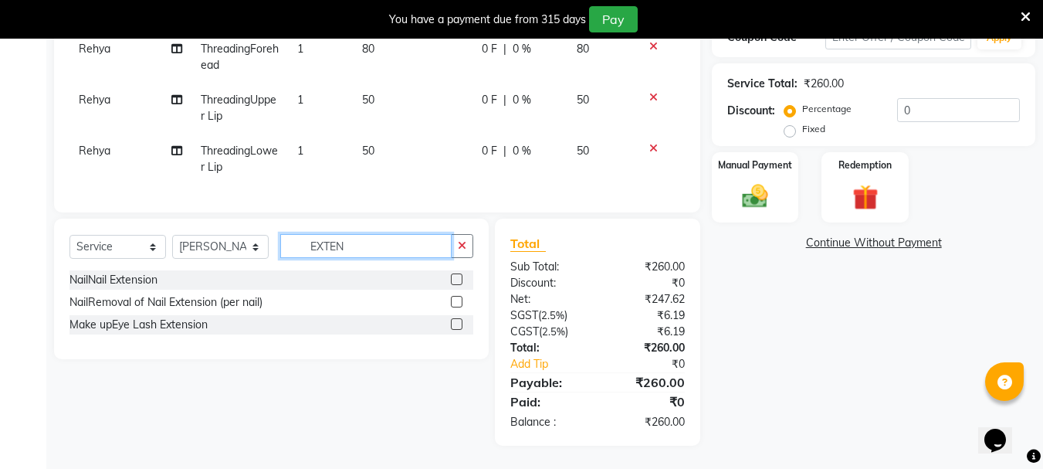
type input "EXTEN"
click at [455, 304] on label at bounding box center [457, 302] width 12 height 12
click at [455, 304] on input "checkbox" at bounding box center [456, 302] width 10 height 10
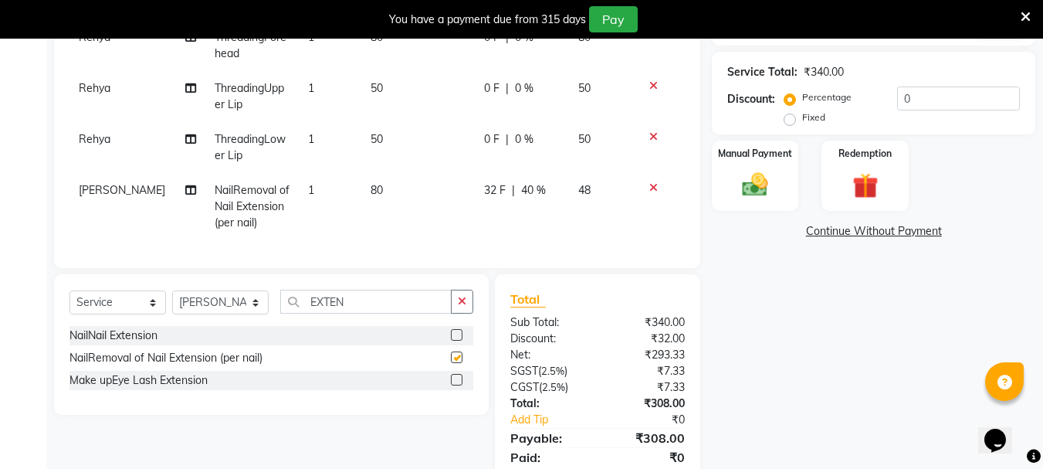
checkbox input "false"
click at [382, 205] on td "80" at bounding box center [418, 206] width 114 height 67
select select "64247"
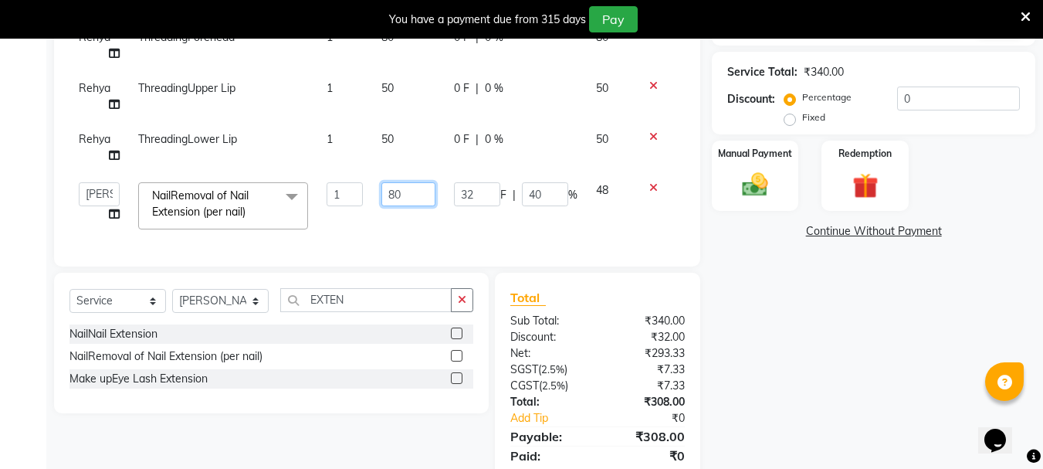
click at [407, 195] on input "80" at bounding box center [408, 194] width 53 height 24
type input "8"
type input "800"
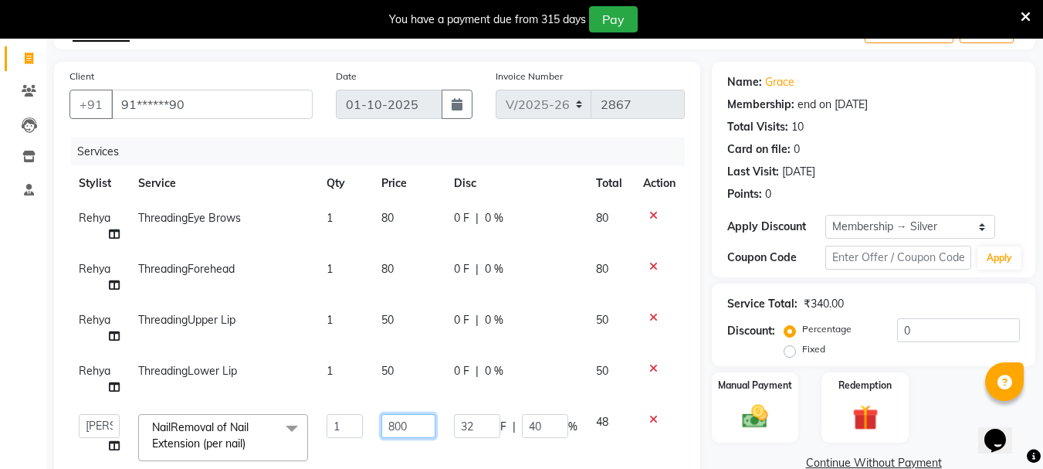
scroll to position [390, 0]
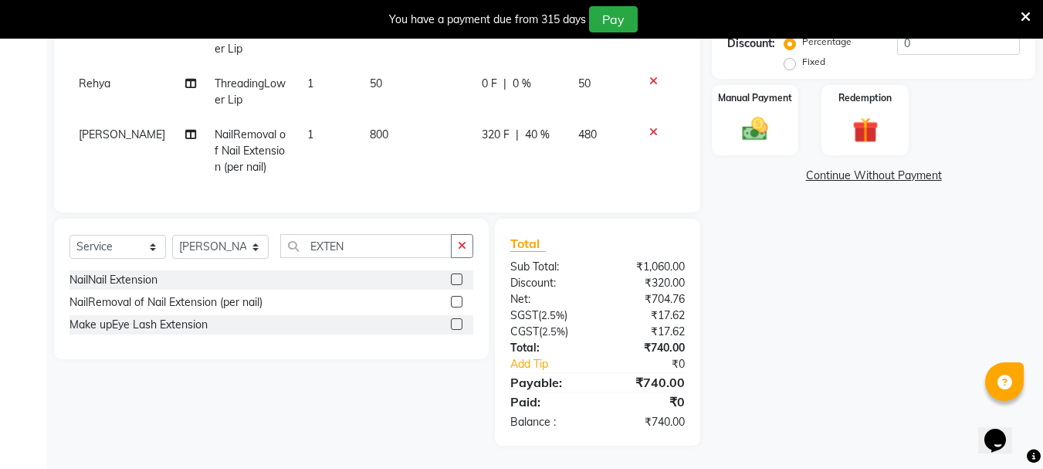
click at [811, 273] on div "Name: Grace Membership: end on [DATE] Total Visits: 10 Card on file: 0 Last Vis…" at bounding box center [879, 109] width 335 height 671
click at [762, 114] on img at bounding box center [755, 129] width 43 height 31
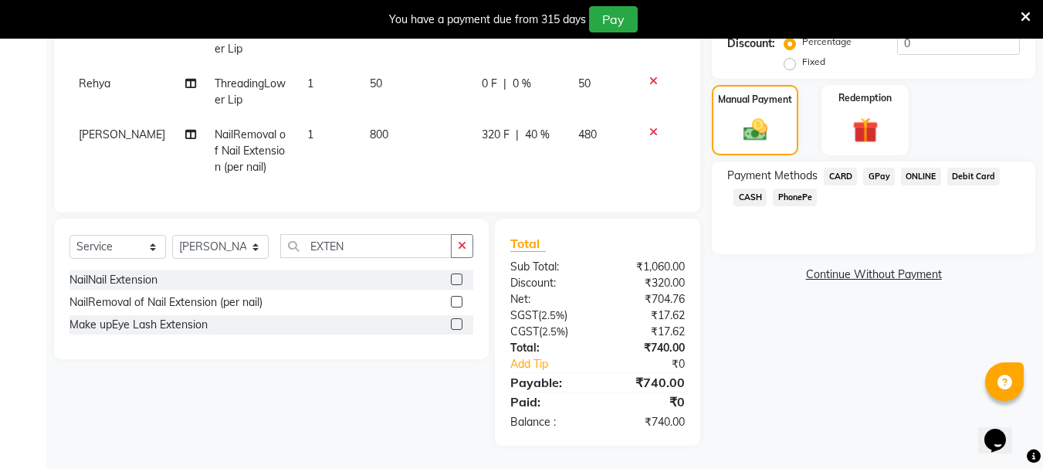
click at [849, 168] on span "CARD" at bounding box center [840, 177] width 33 height 18
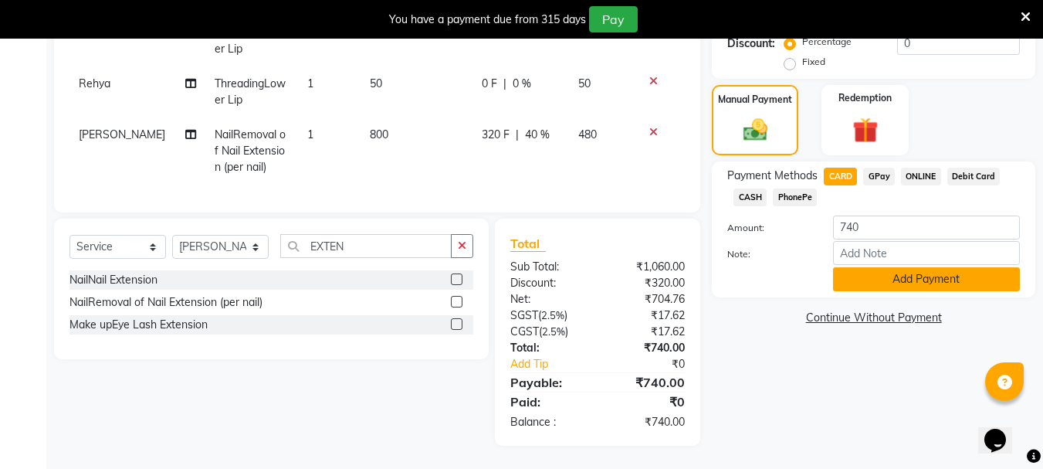
click at [880, 276] on button "Add Payment" at bounding box center [926, 279] width 187 height 24
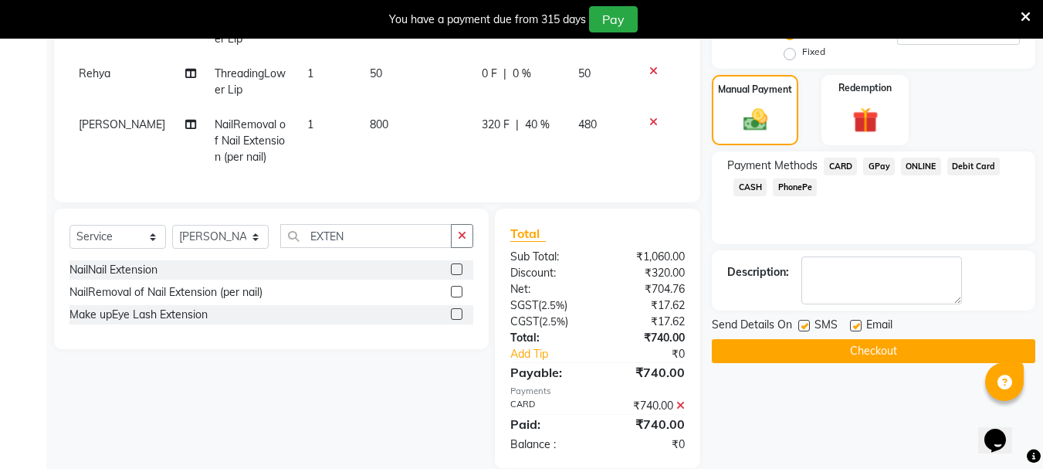
scroll to position [424, 0]
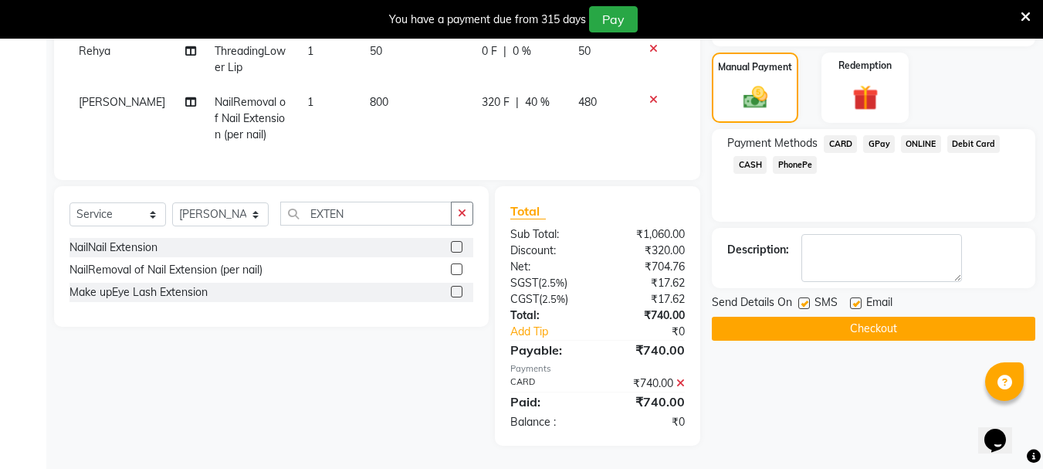
click at [862, 319] on button "Checkout" at bounding box center [874, 329] width 324 height 24
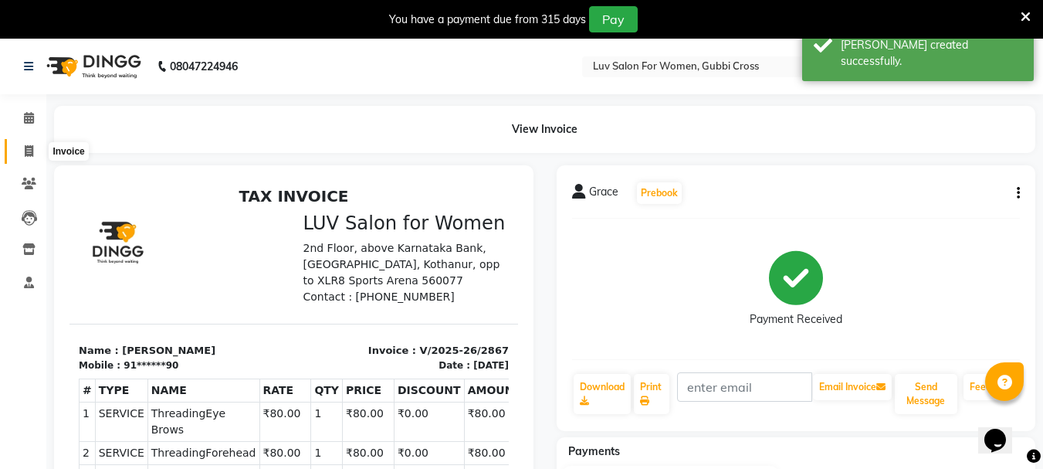
click at [23, 150] on span at bounding box center [28, 152] width 27 height 18
select select "service"
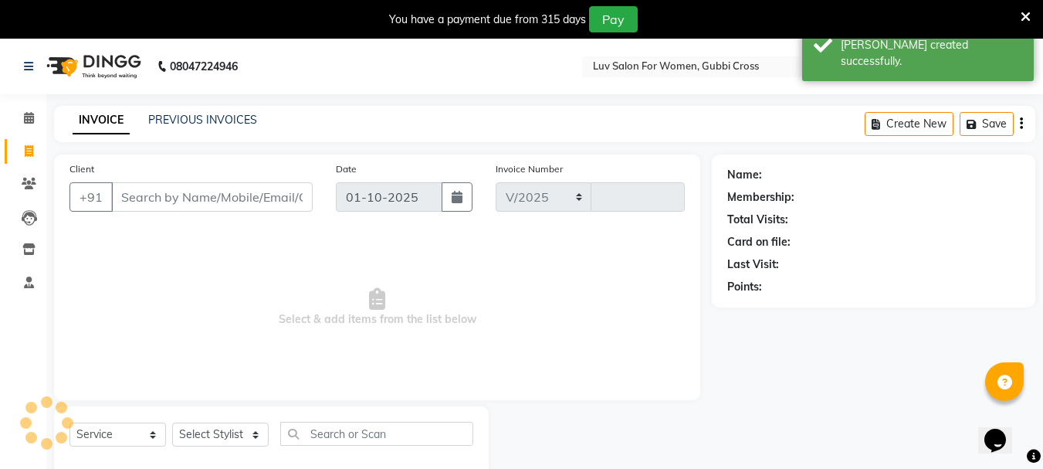
scroll to position [39, 0]
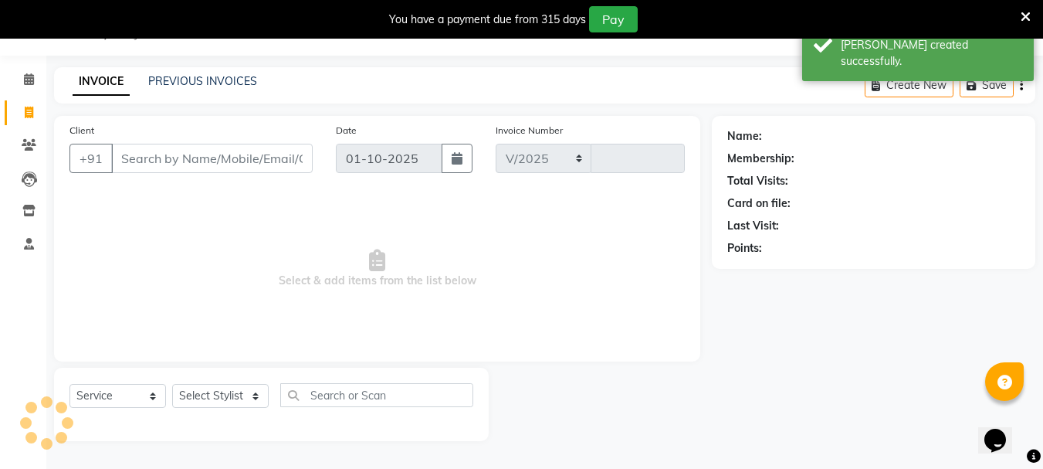
select select "7221"
type input "2868"
click at [164, 152] on input "Client" at bounding box center [212, 158] width 202 height 29
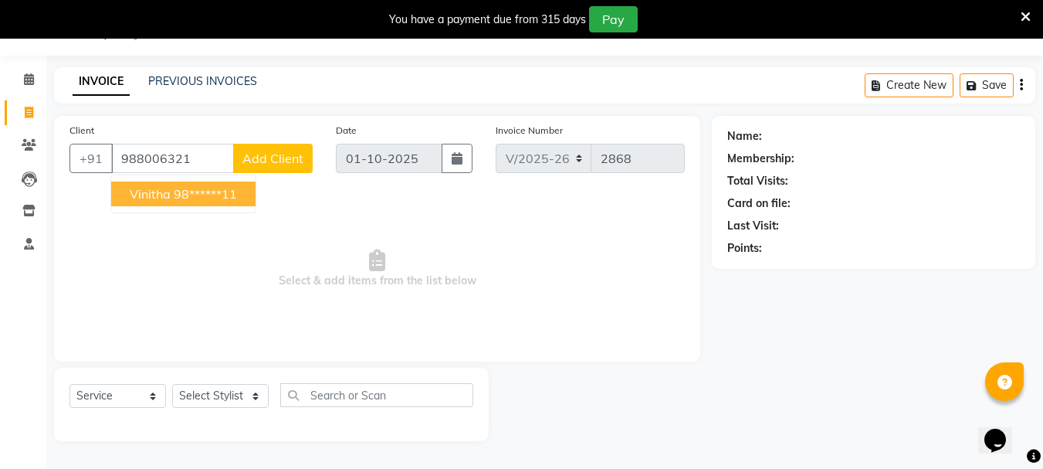
click at [156, 189] on span "Vinitha" at bounding box center [150, 193] width 41 height 15
type input "98******11"
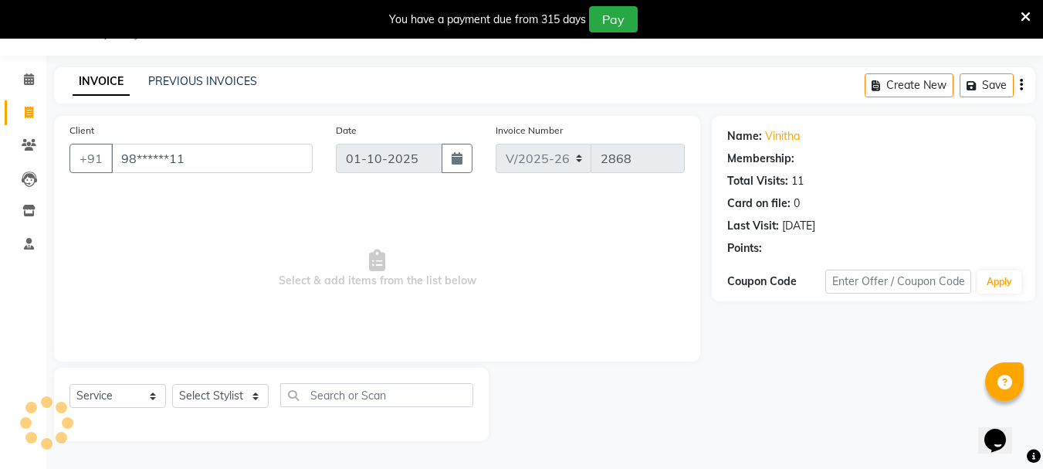
select select "1: Object"
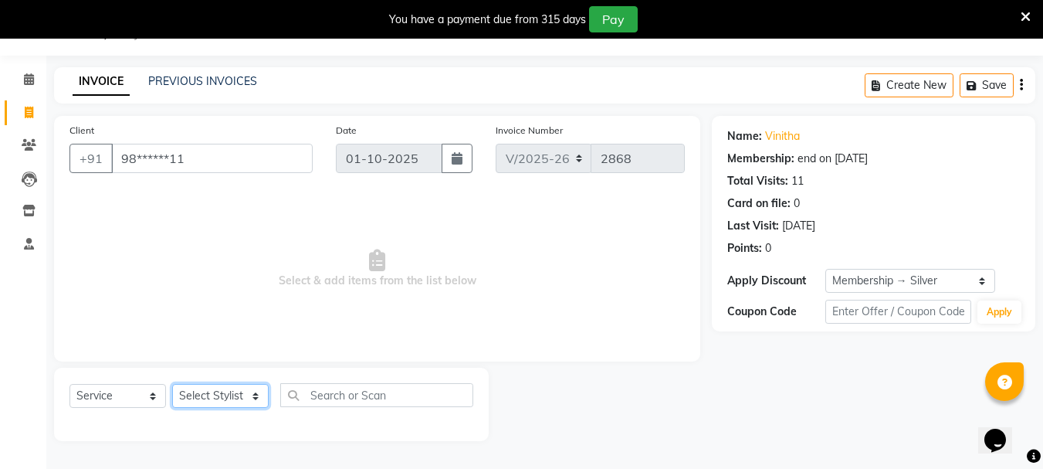
click at [195, 395] on select "Select Stylist [PERSON_NAME] Buati [PERSON_NAME] Hriatpuii [PERSON_NAME] Kimi L…" at bounding box center [220, 396] width 97 height 24
select select "71440"
click at [172, 384] on select "Select Stylist [PERSON_NAME] Buati [PERSON_NAME] Hriatpuii [PERSON_NAME] Kimi L…" at bounding box center [220, 396] width 97 height 24
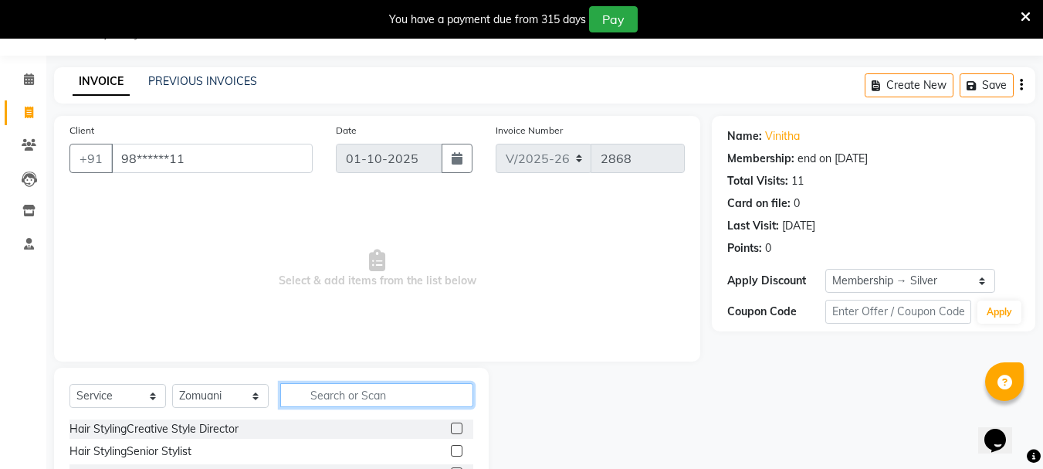
click at [324, 396] on input "text" at bounding box center [376, 395] width 193 height 24
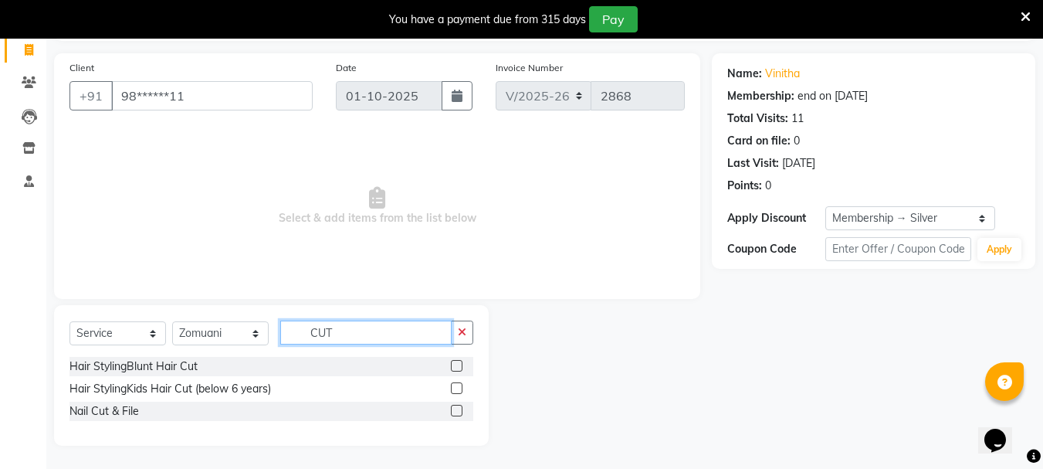
type input "CUT"
click at [460, 411] on label at bounding box center [457, 411] width 12 height 12
click at [460, 411] on input "checkbox" at bounding box center [456, 411] width 10 height 10
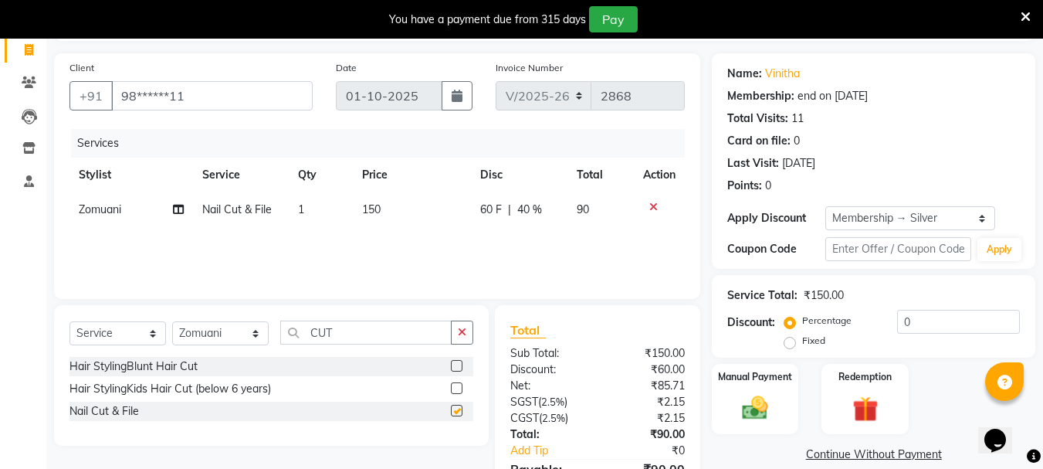
checkbox input "false"
click at [436, 238] on div "Services Stylist Service Qty Price Disc Total Action Zomuani Nail Cut & File 1 …" at bounding box center [378, 206] width 616 height 154
click at [469, 239] on div "Services Stylist Service Qty Price Disc Total Action Zomuani Nail Cut & File 1 …" at bounding box center [378, 206] width 616 height 154
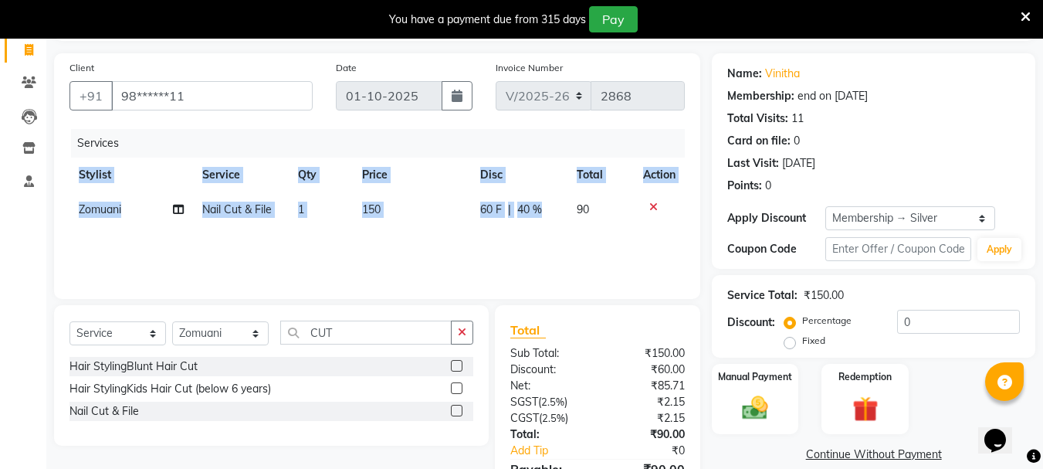
click at [540, 227] on div "Services Stylist Service Qty Price Disc Total Action Zomuani Nail Cut & File 1 …" at bounding box center [378, 206] width 616 height 154
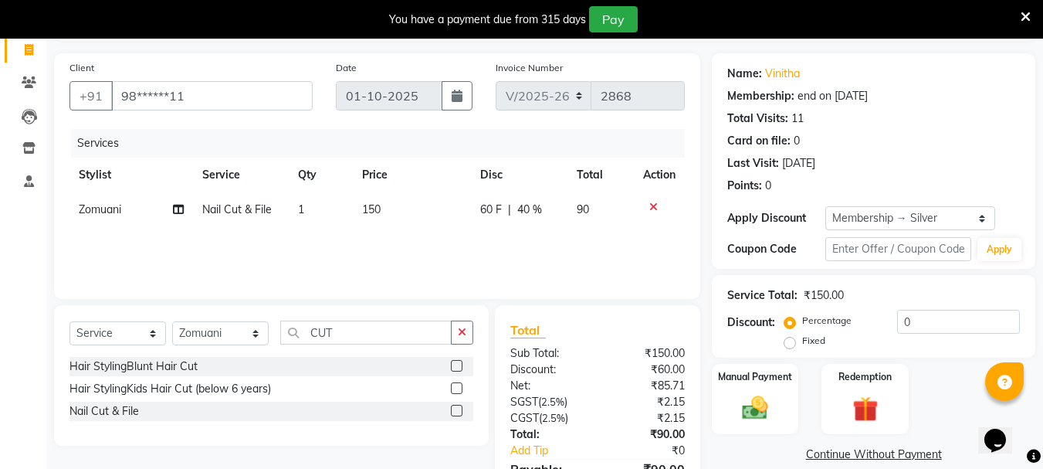
click at [446, 204] on td "150" at bounding box center [412, 209] width 118 height 35
select select "71440"
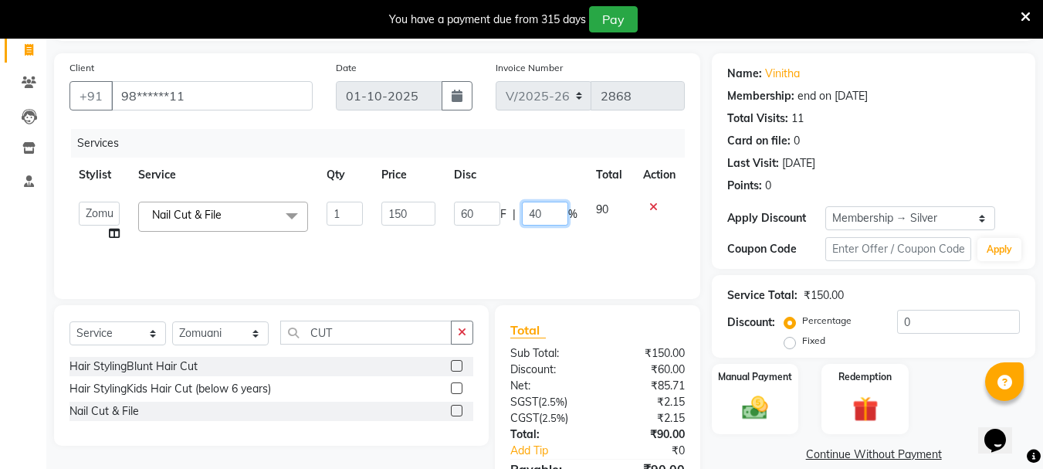
click at [544, 214] on input "40" at bounding box center [545, 214] width 46 height 24
type input "4"
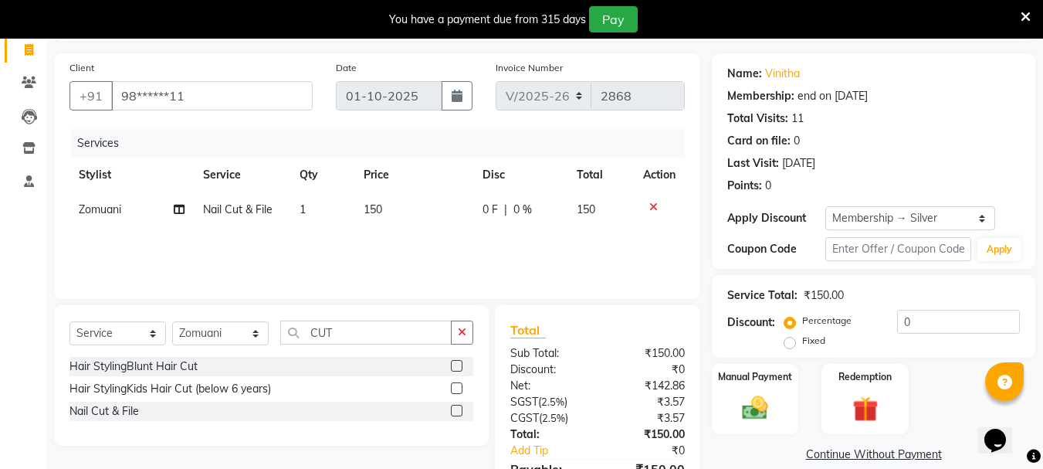
click at [452, 248] on div "Services Stylist Service Qty Price Disc Total Action Zomuani Nail Cut & File 1 …" at bounding box center [378, 206] width 616 height 154
click at [368, 338] on input "CUT" at bounding box center [365, 333] width 171 height 24
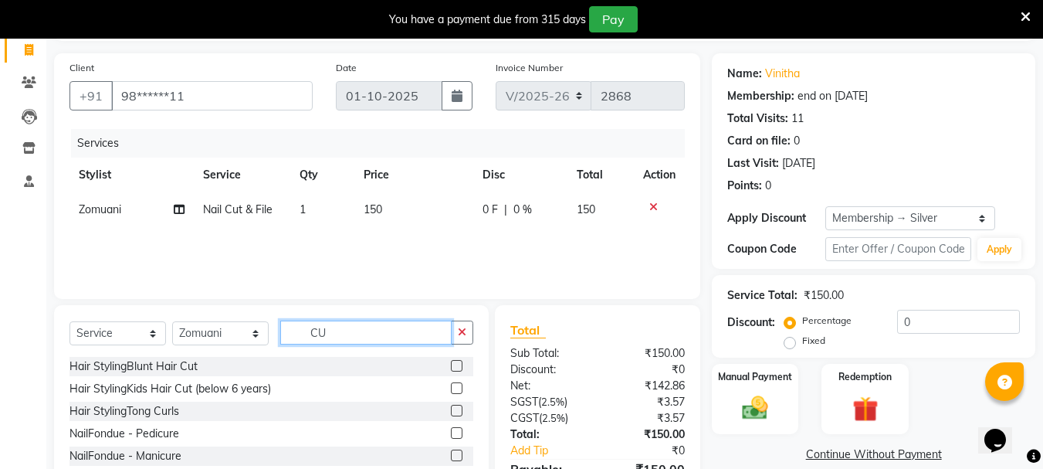
type input "C"
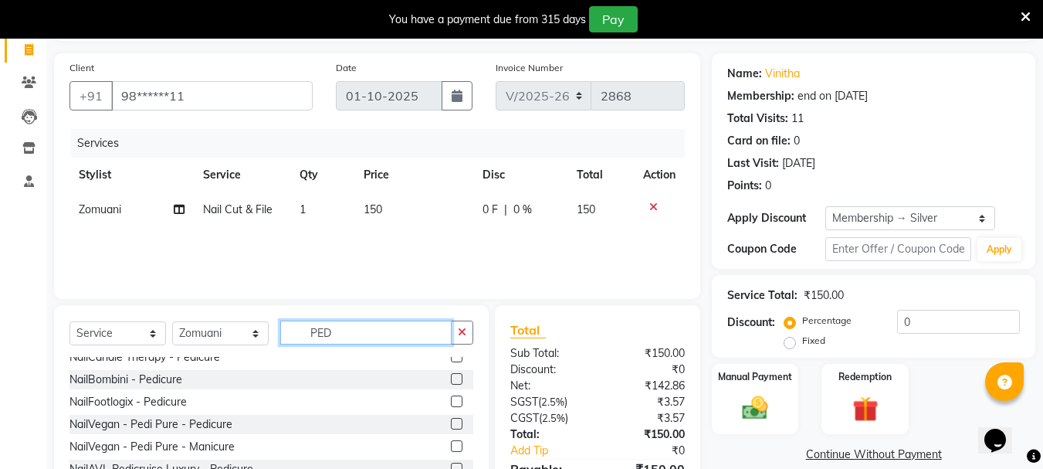
scroll to position [47, 0]
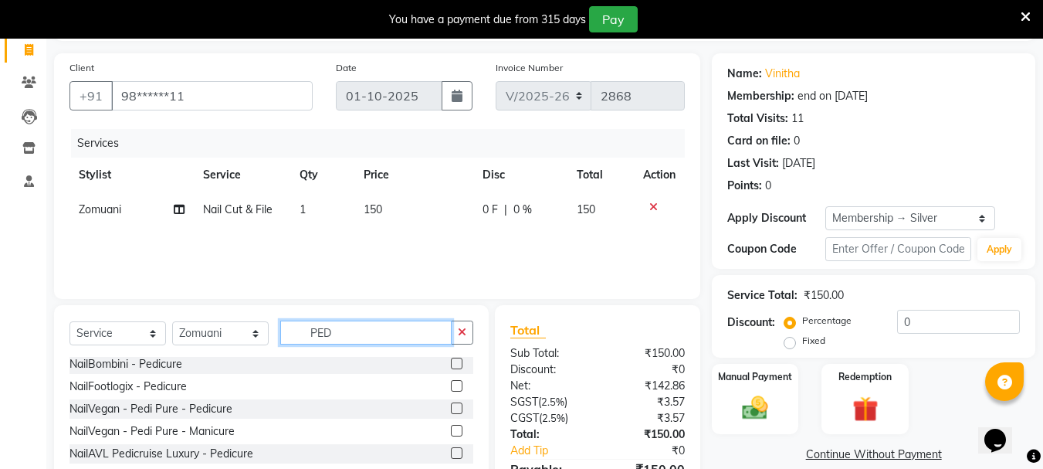
type input "PED"
click at [451, 367] on label at bounding box center [457, 364] width 12 height 12
click at [451, 367] on input "checkbox" at bounding box center [456, 364] width 10 height 10
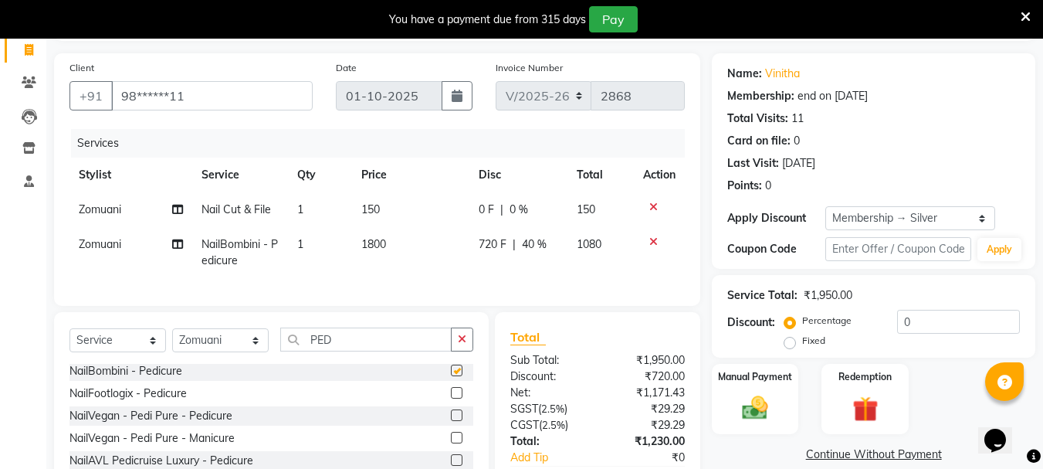
checkbox input "false"
click at [231, 352] on select "Select Stylist [PERSON_NAME] Buati [PERSON_NAME] Hriatpuii [PERSON_NAME] Kimi L…" at bounding box center [220, 340] width 97 height 24
select select "64247"
click at [172, 340] on select "Select Stylist [PERSON_NAME] Buati [PERSON_NAME] Hriatpuii [PERSON_NAME] Kimi L…" at bounding box center [220, 340] width 97 height 24
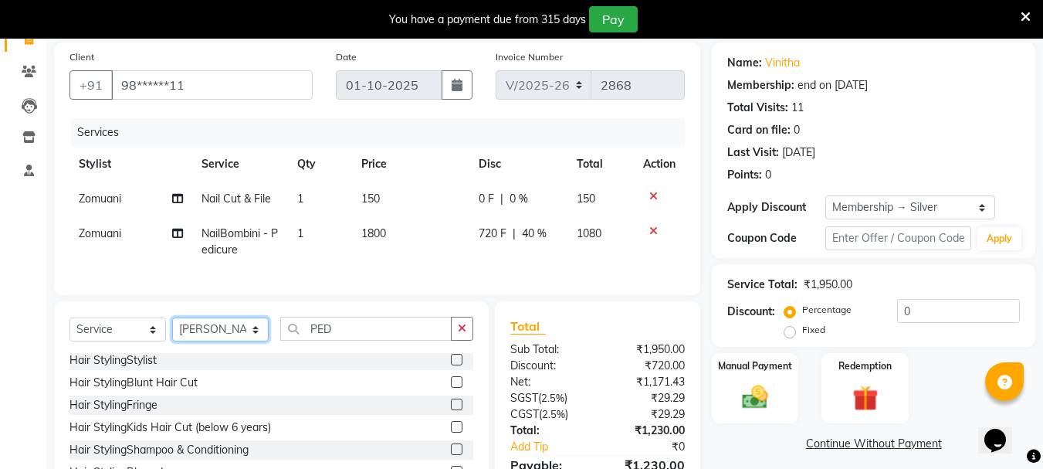
scroll to position [178, 0]
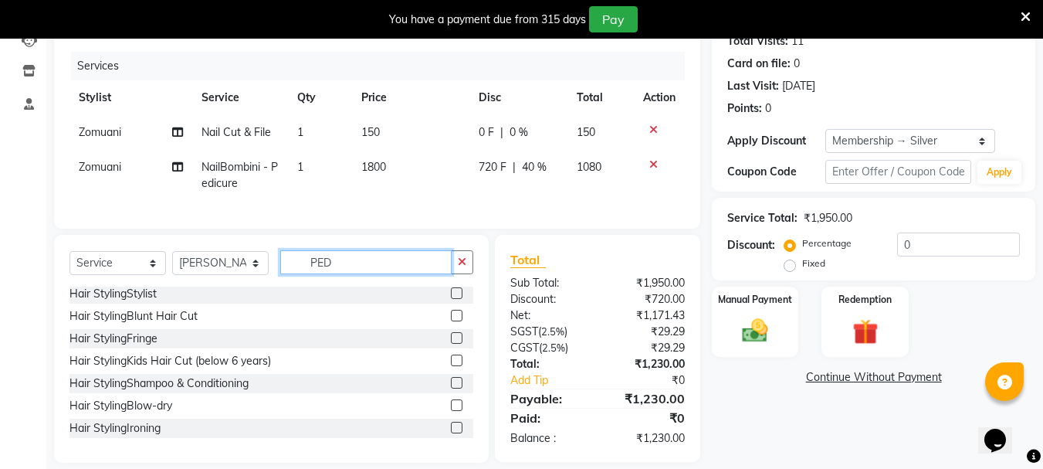
click at [374, 274] on input "PED" at bounding box center [365, 262] width 171 height 24
type input "P"
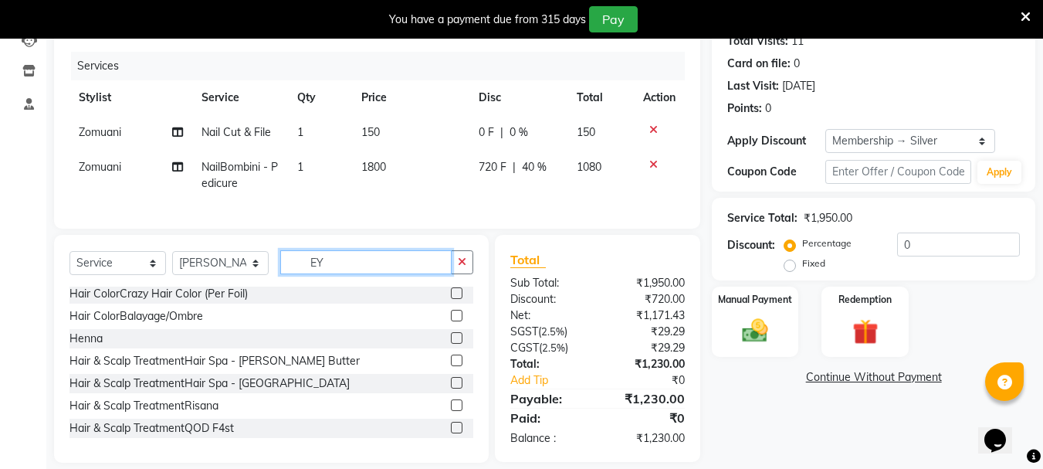
scroll to position [0, 0]
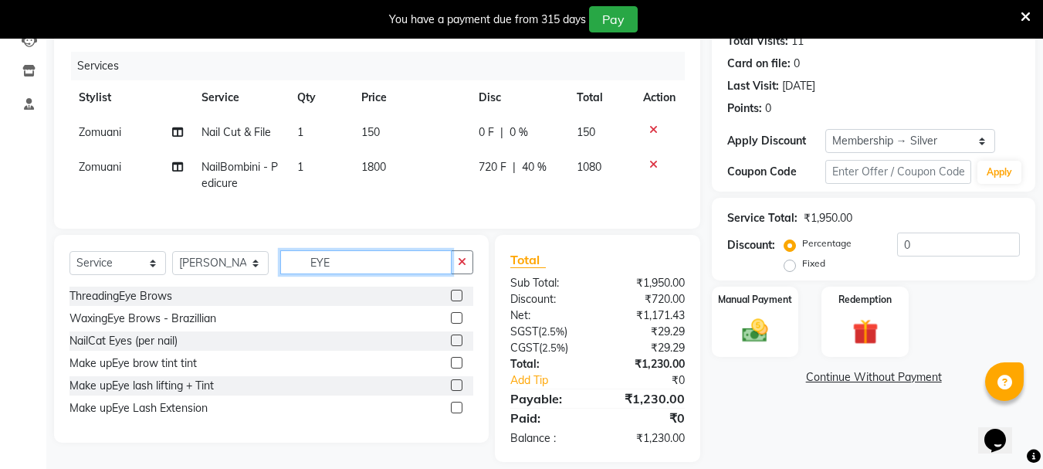
type input "EYE"
click at [456, 301] on label at bounding box center [457, 296] width 12 height 12
click at [456, 301] on input "checkbox" at bounding box center [456, 296] width 10 height 10
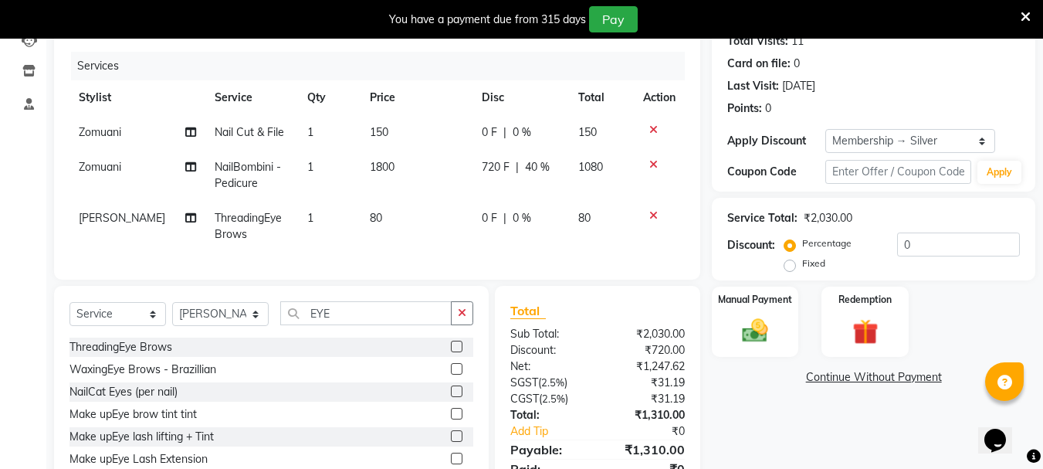
click at [454, 352] on label at bounding box center [457, 347] width 12 height 12
click at [454, 352] on input "checkbox" at bounding box center [456, 347] width 10 height 10
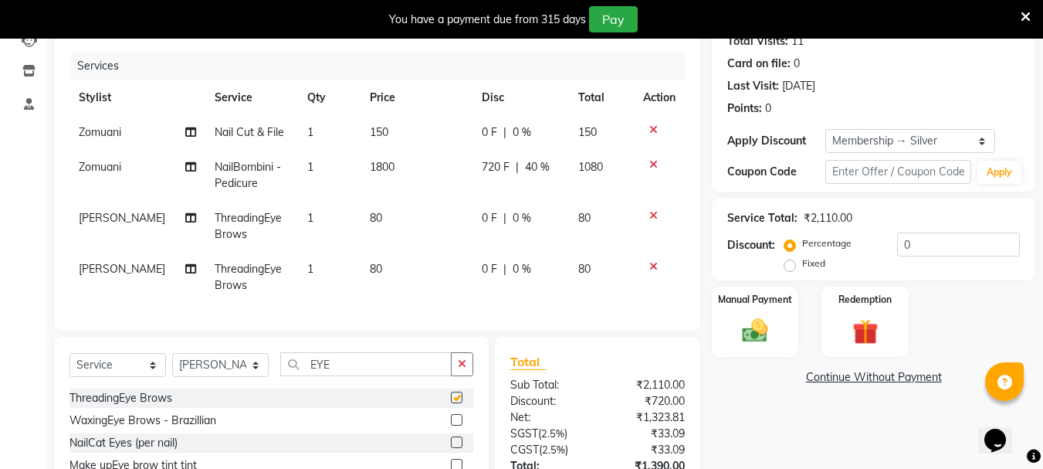
checkbox input "false"
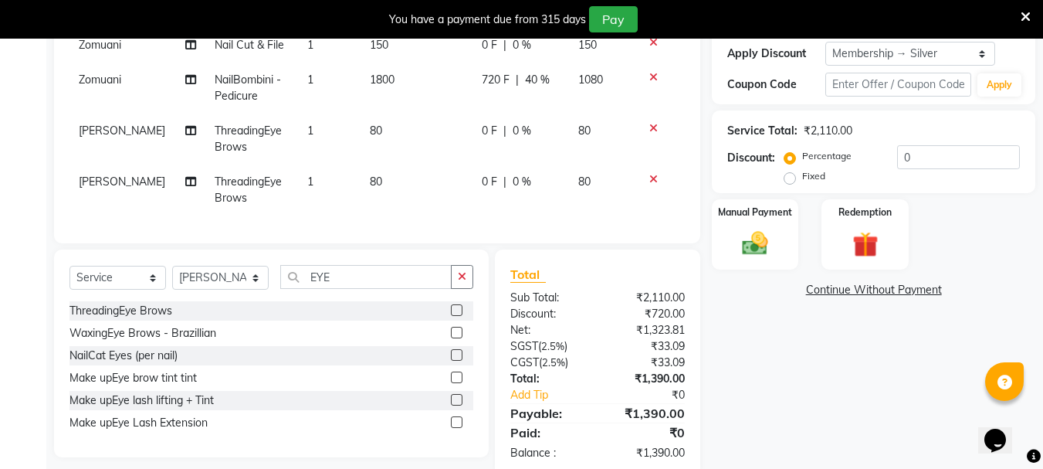
scroll to position [308, 0]
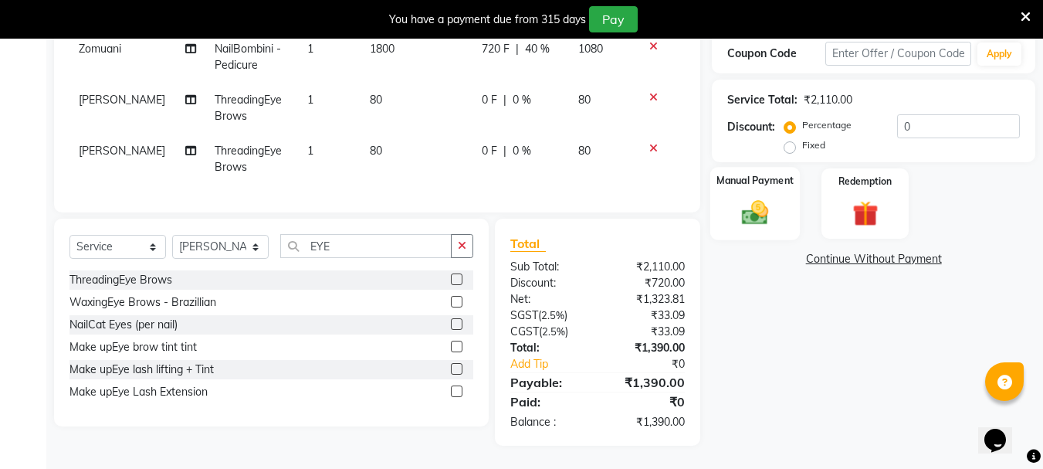
click at [754, 197] on img at bounding box center [755, 212] width 43 height 31
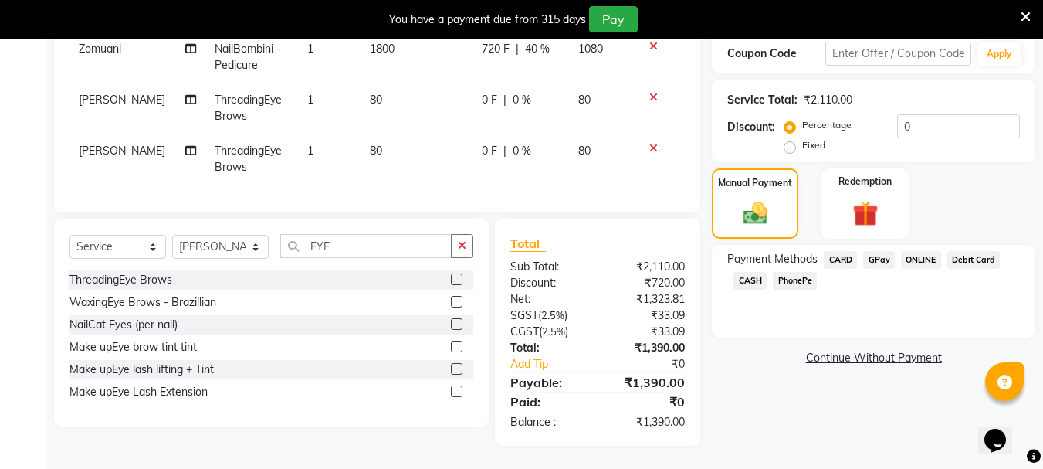
click at [834, 252] on span "CARD" at bounding box center [840, 260] width 33 height 18
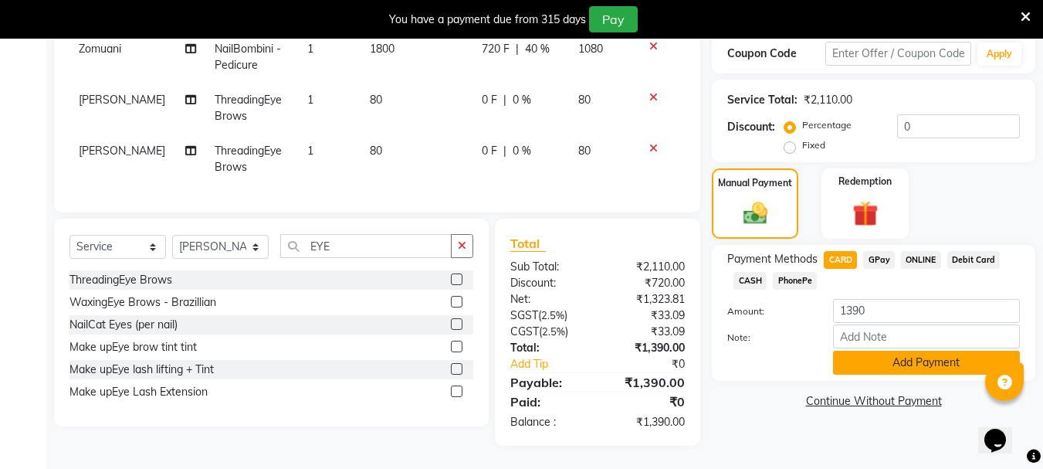
click at [872, 351] on button "Add Payment" at bounding box center [926, 363] width 187 height 24
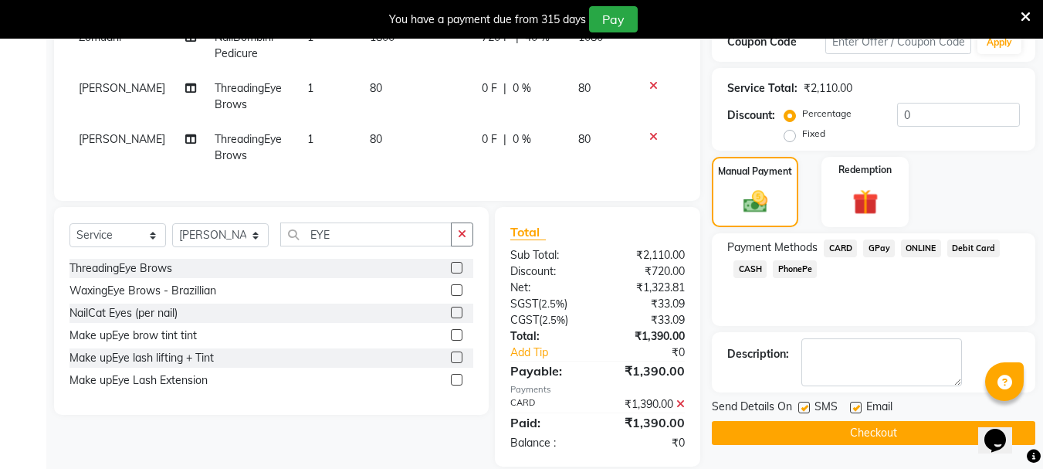
scroll to position [341, 0]
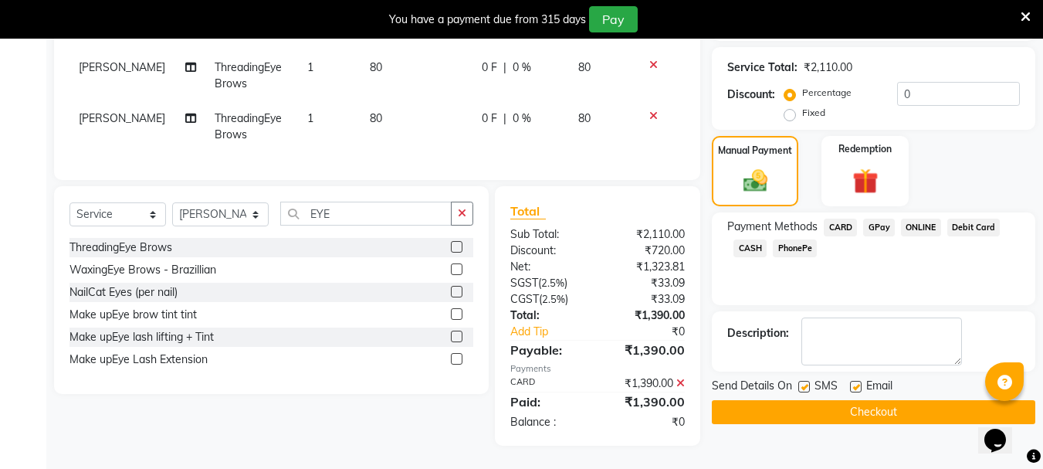
click at [828, 400] on button "Checkout" at bounding box center [874, 412] width 324 height 24
